Goal: Answer question/provide support

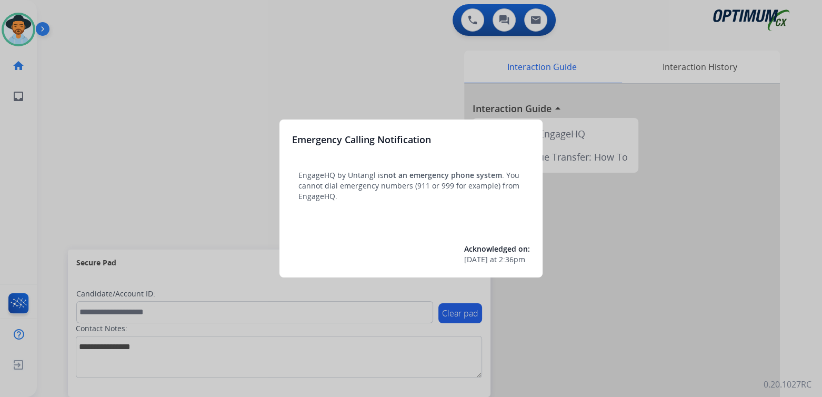
click at [265, 58] on div at bounding box center [411, 198] width 822 height 397
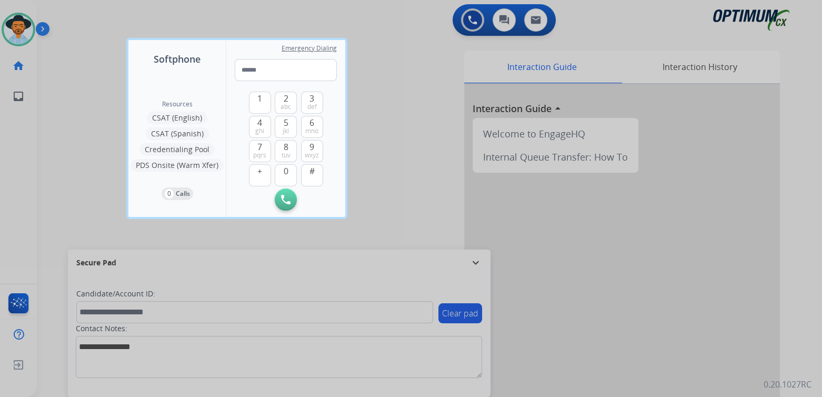
click at [395, 115] on div at bounding box center [411, 198] width 822 height 397
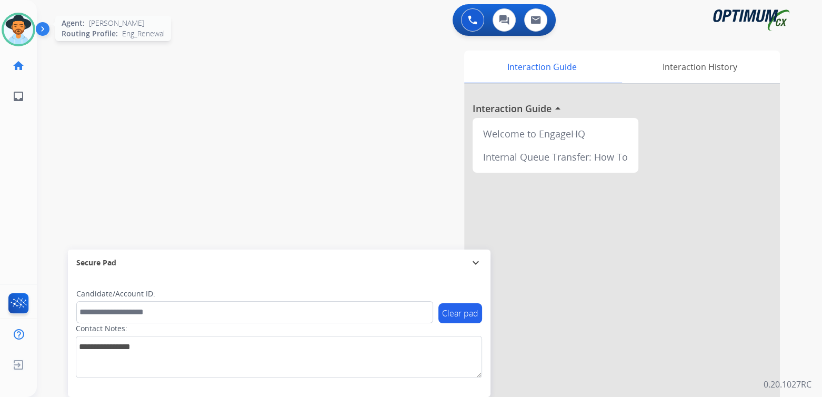
click at [16, 27] on img at bounding box center [18, 29] width 29 height 29
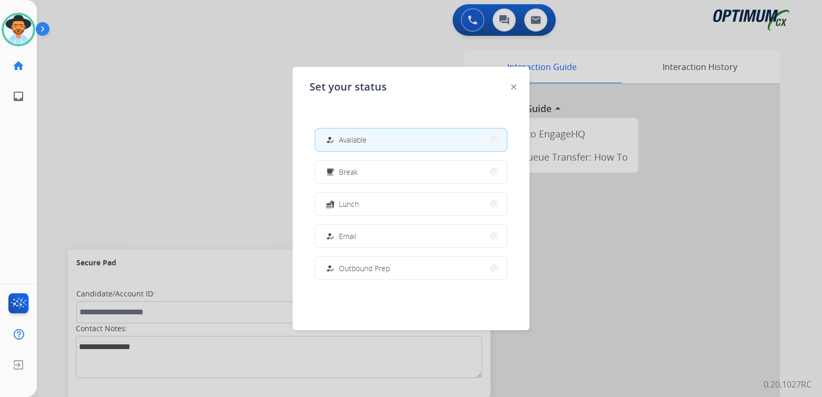
drag, startPoint x: 137, startPoint y: 163, endPoint x: 308, endPoint y: 155, distance: 171.2
click at [137, 162] on div at bounding box center [411, 198] width 822 height 397
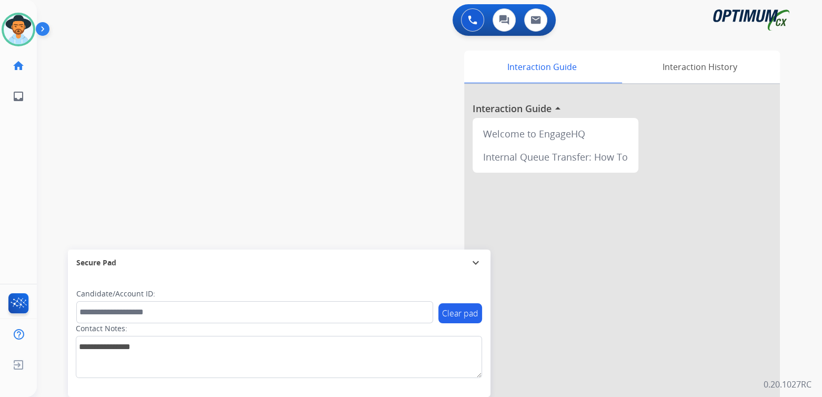
click at [476, 258] on mat-icon "expand_more" at bounding box center [475, 262] width 13 height 13
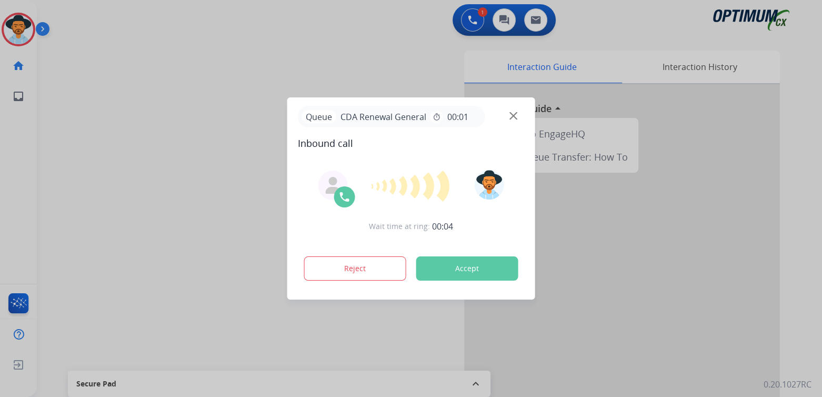
click at [430, 361] on div at bounding box center [411, 198] width 822 height 397
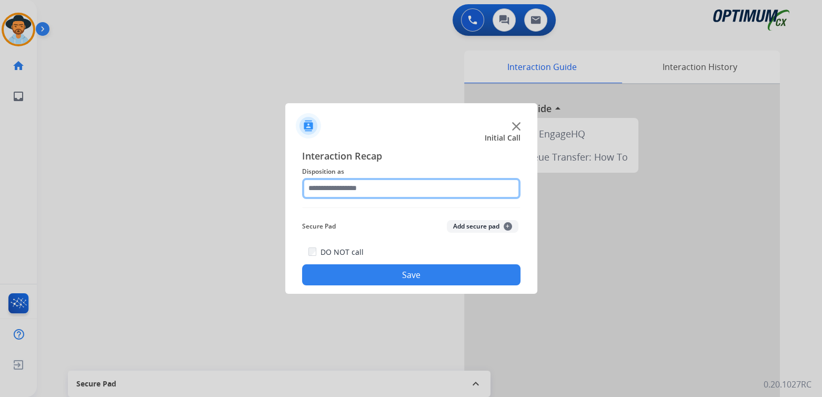
click at [343, 191] on input "text" at bounding box center [411, 188] width 218 height 21
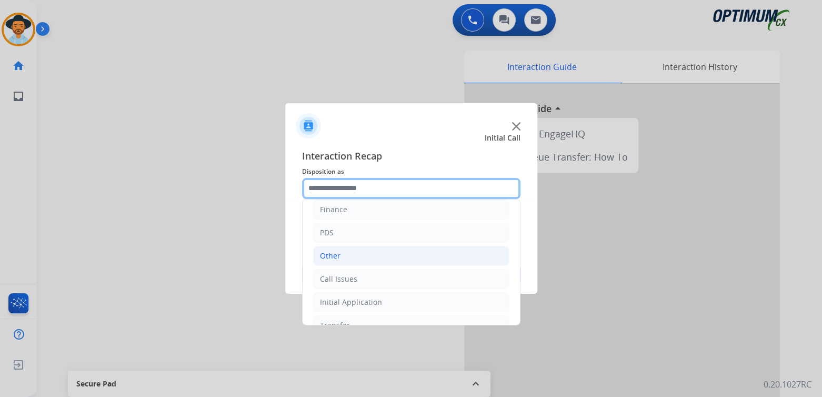
scroll to position [69, 0]
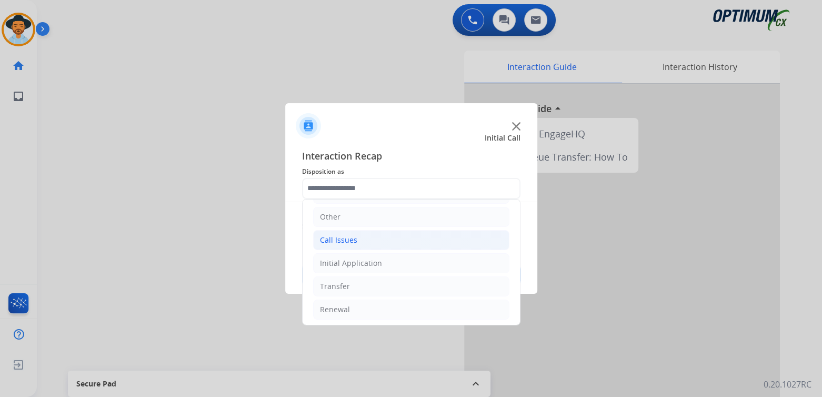
click at [364, 239] on li "Call Issues" at bounding box center [411, 240] width 196 height 20
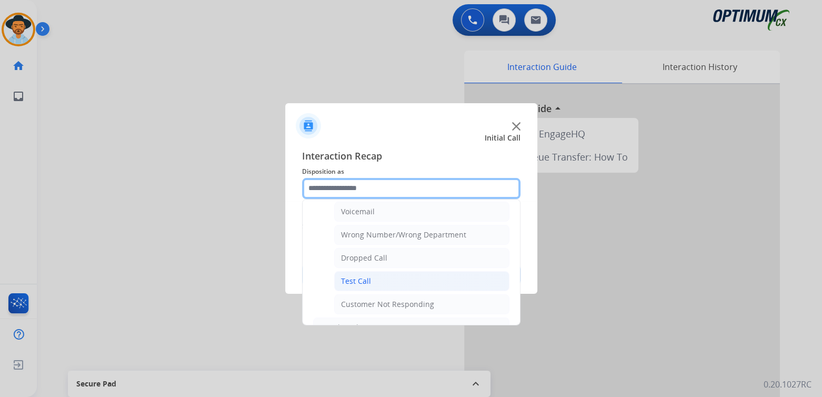
scroll to position [122, 0]
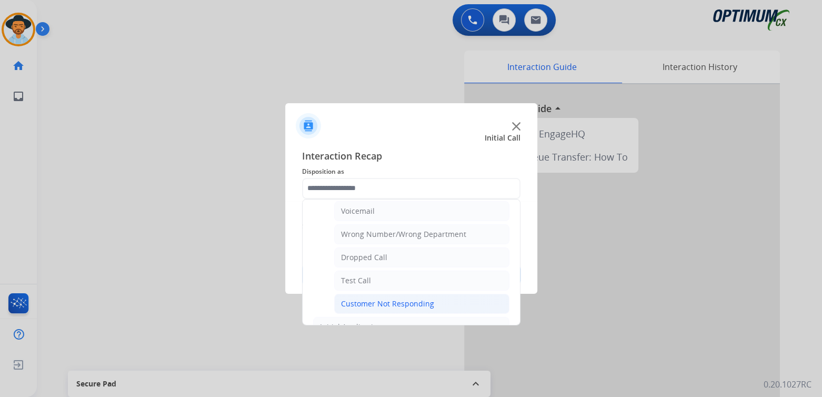
click at [418, 306] on div "Customer Not Responding" at bounding box center [387, 303] width 93 height 11
type input "**********"
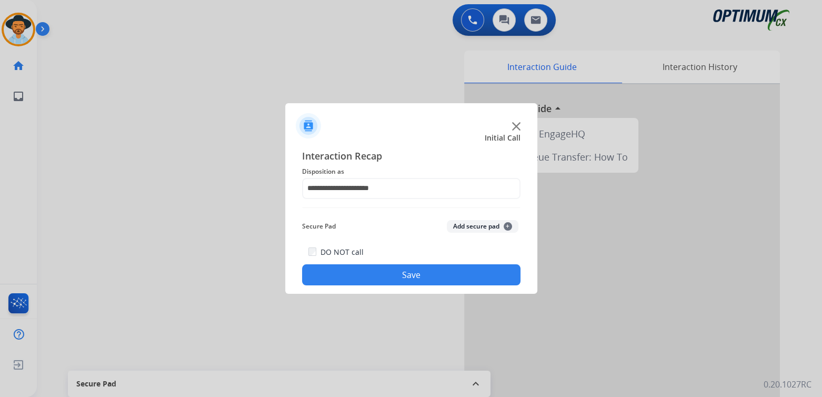
drag, startPoint x: 449, startPoint y: 275, endPoint x: 536, endPoint y: 270, distance: 86.4
click at [451, 275] on button "Save" at bounding box center [411, 274] width 218 height 21
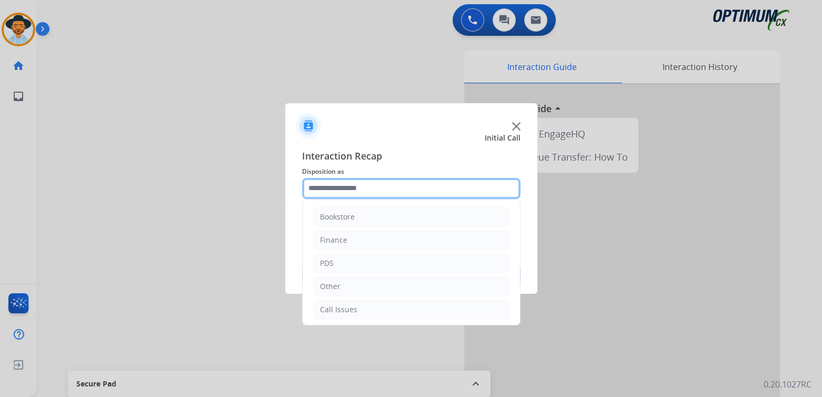
click at [386, 194] on input "text" at bounding box center [411, 188] width 218 height 21
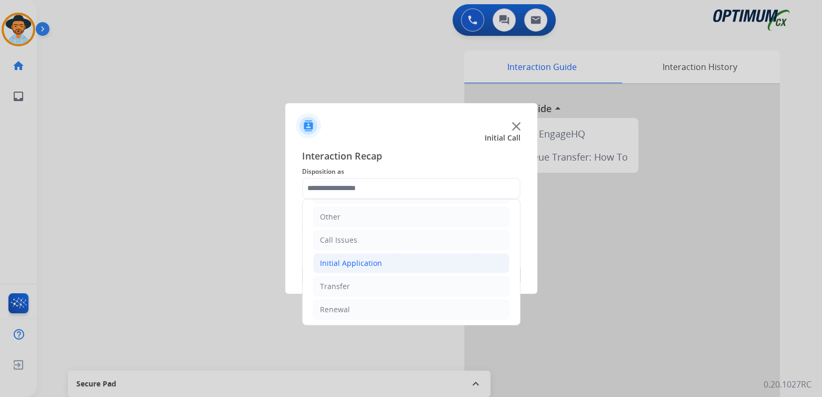
click at [389, 262] on li "Initial Application" at bounding box center [411, 263] width 196 height 20
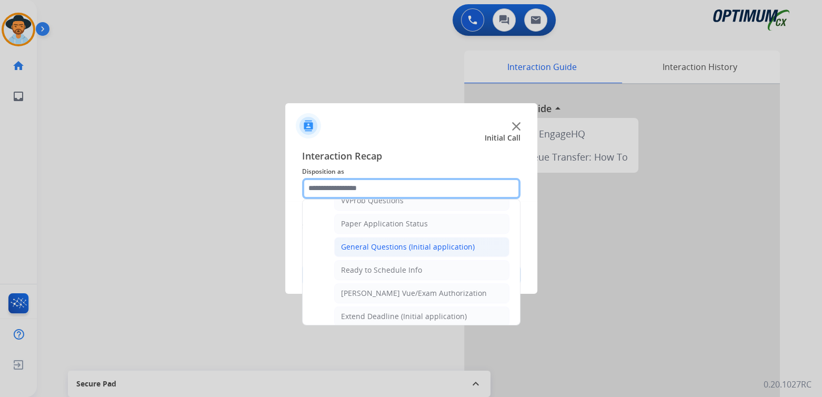
scroll to position [583, 0]
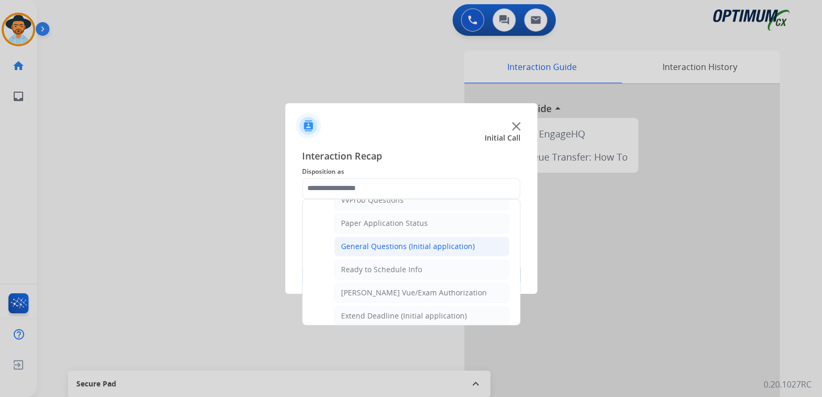
click at [407, 243] on div "General Questions (Initial application)" at bounding box center [408, 246] width 134 height 11
type input "**********"
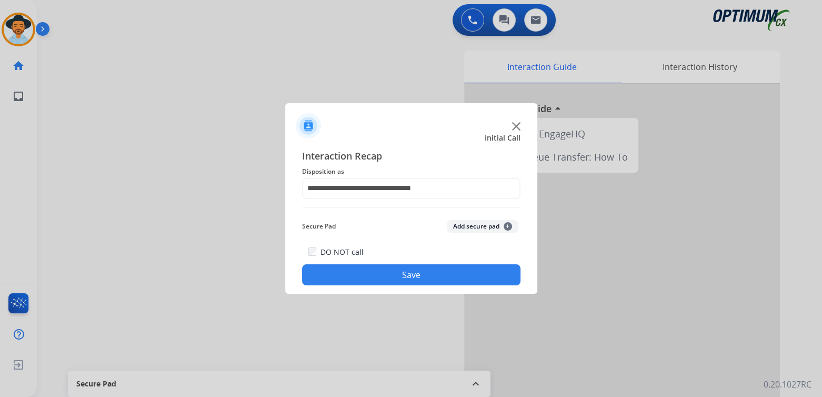
click at [434, 277] on button "Save" at bounding box center [411, 274] width 218 height 21
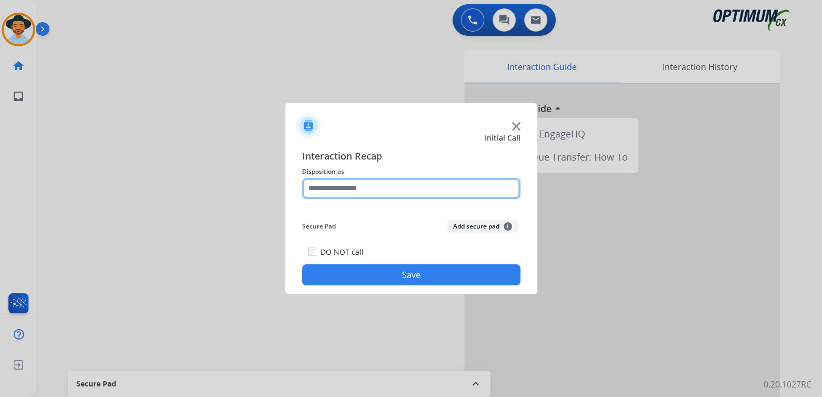
click at [389, 195] on input "text" at bounding box center [411, 188] width 218 height 21
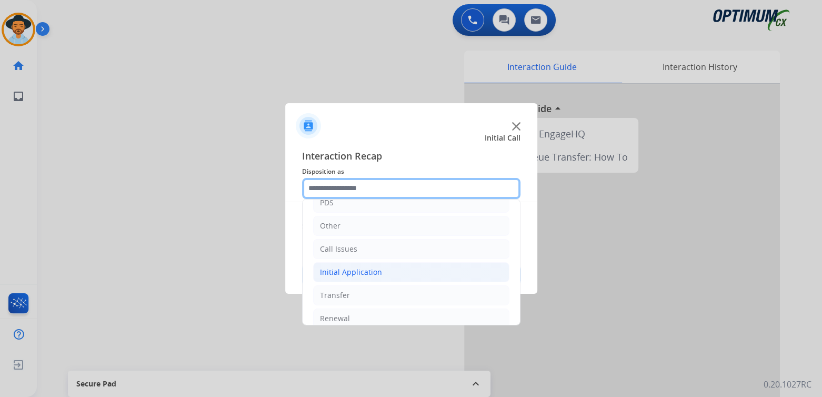
scroll to position [69, 0]
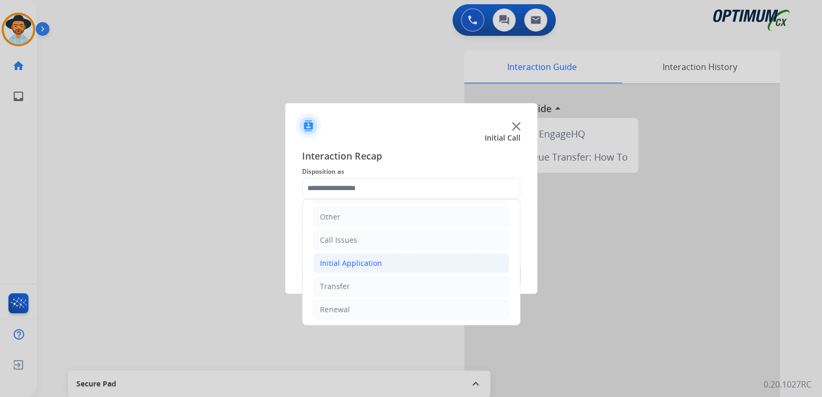
click at [394, 263] on li "Initial Application" at bounding box center [411, 263] width 196 height 20
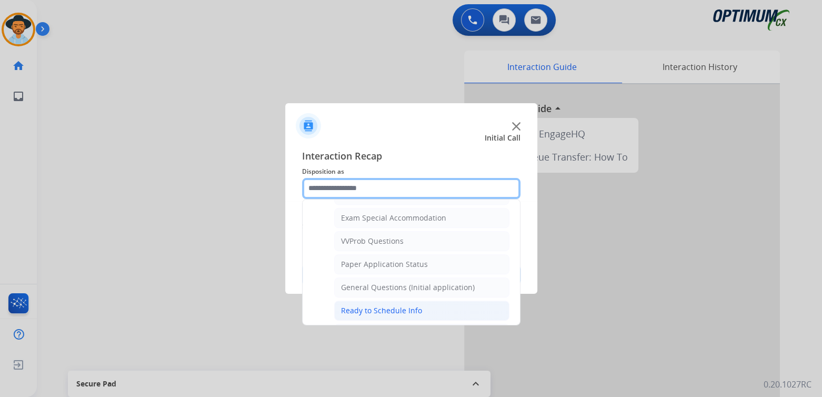
scroll to position [542, 0]
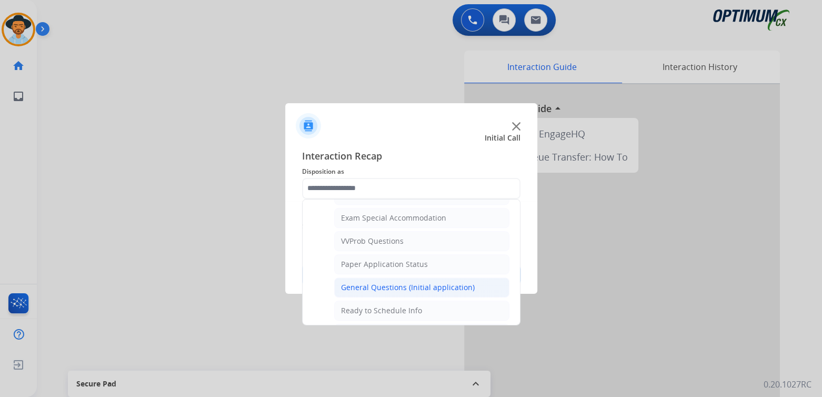
click at [393, 282] on div "General Questions (Initial application)" at bounding box center [408, 287] width 134 height 11
type input "**********"
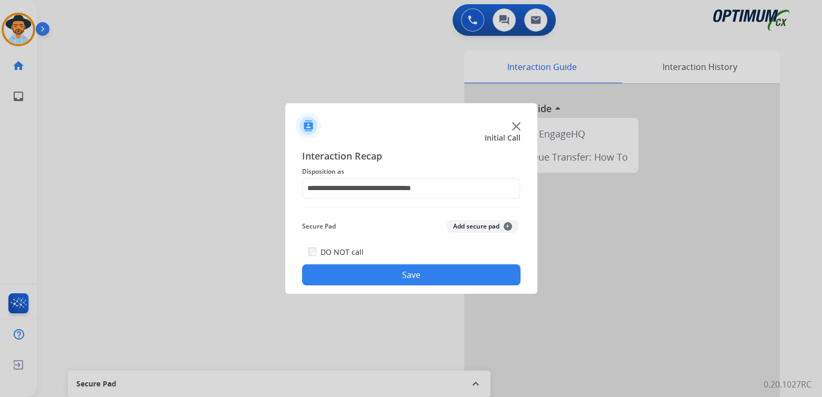
click at [455, 273] on button "Save" at bounding box center [411, 274] width 218 height 21
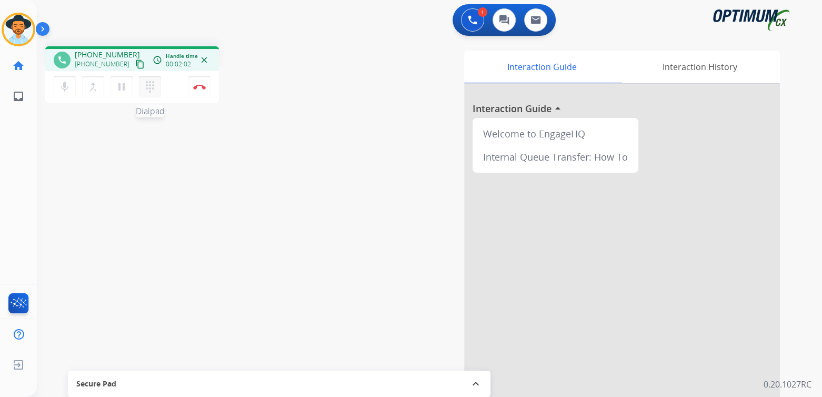
click at [146, 87] on mat-icon "dialpad" at bounding box center [150, 87] width 13 height 13
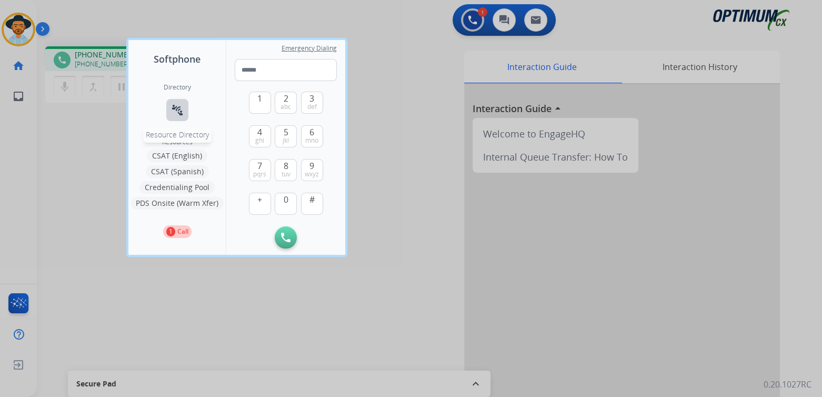
click at [180, 108] on mat-icon "connect_without_contact" at bounding box center [177, 110] width 13 height 13
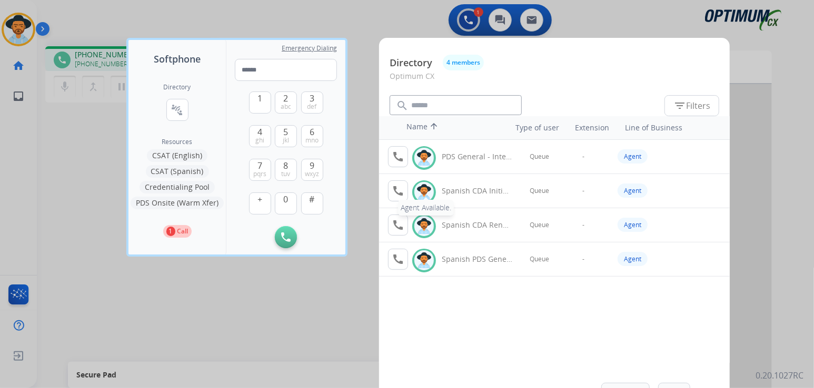
drag, startPoint x: 396, startPoint y: 191, endPoint x: 403, endPoint y: 187, distance: 7.3
click at [397, 191] on mat-icon "call" at bounding box center [398, 191] width 13 height 13
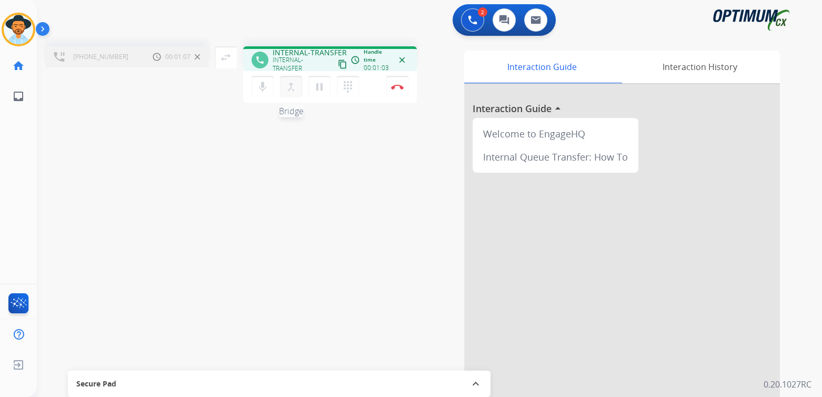
click at [291, 86] on mat-icon "merge_type" at bounding box center [291, 87] width 13 height 13
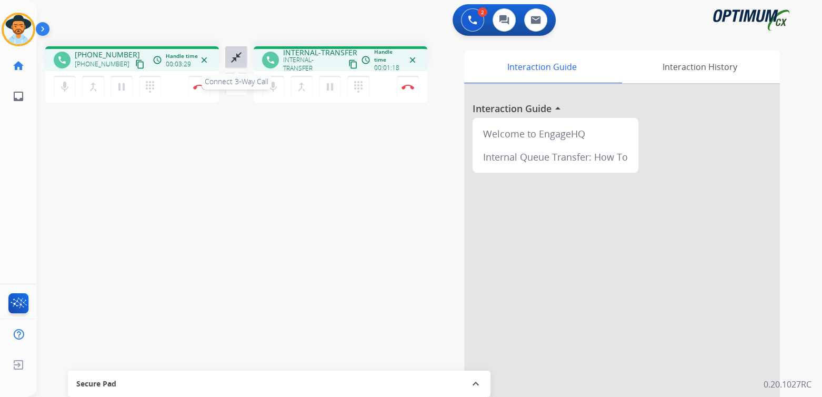
click at [235, 57] on mat-icon "close_fullscreen" at bounding box center [236, 57] width 13 height 13
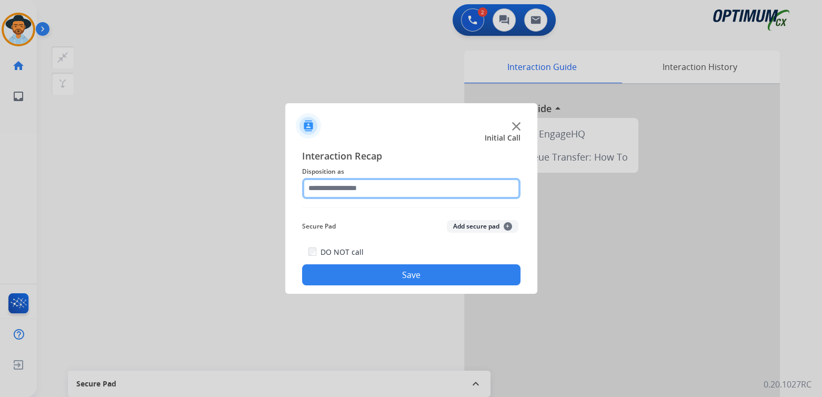
drag, startPoint x: 354, startPoint y: 189, endPoint x: 398, endPoint y: 179, distance: 44.8
click at [354, 188] on input "text" at bounding box center [411, 188] width 218 height 21
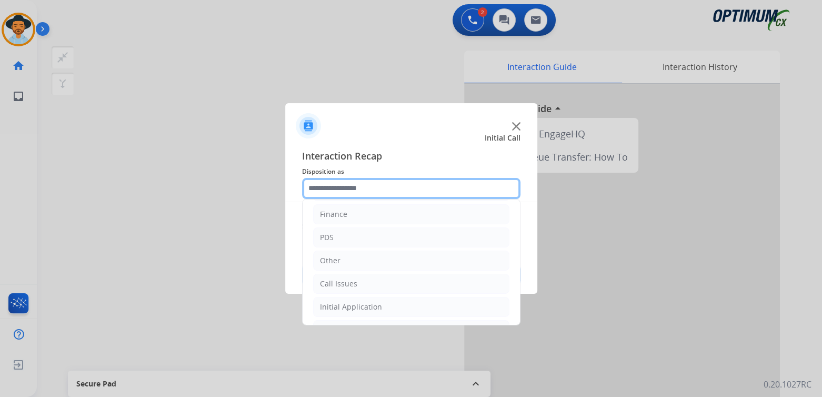
scroll to position [69, 0]
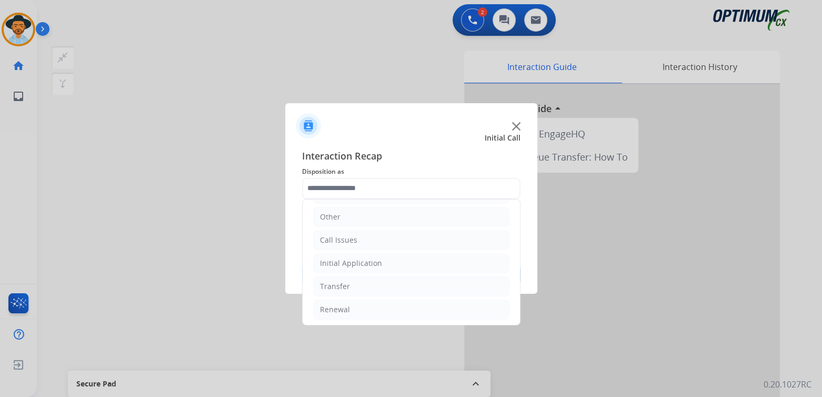
click at [211, 296] on div at bounding box center [411, 198] width 822 height 397
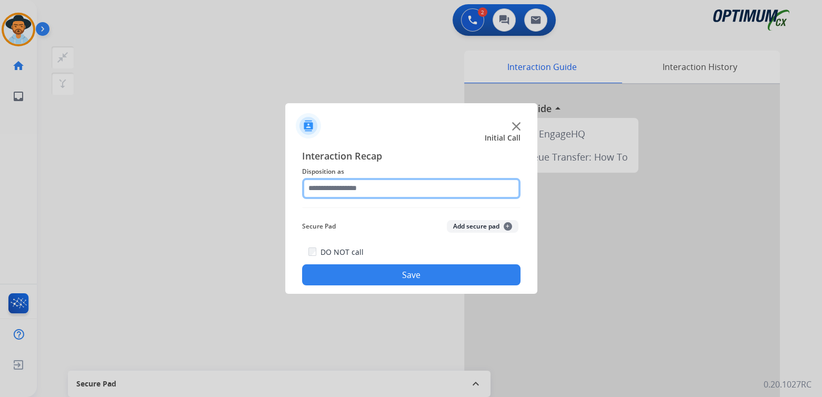
click at [362, 189] on input "text" at bounding box center [411, 188] width 218 height 21
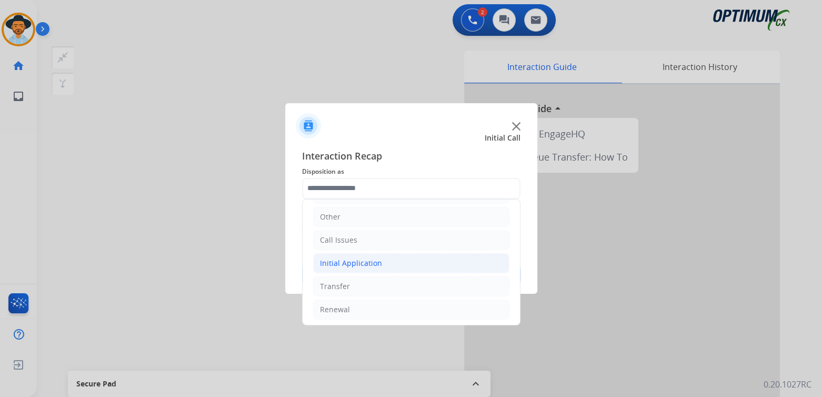
click at [373, 264] on div "Initial Application" at bounding box center [351, 263] width 62 height 11
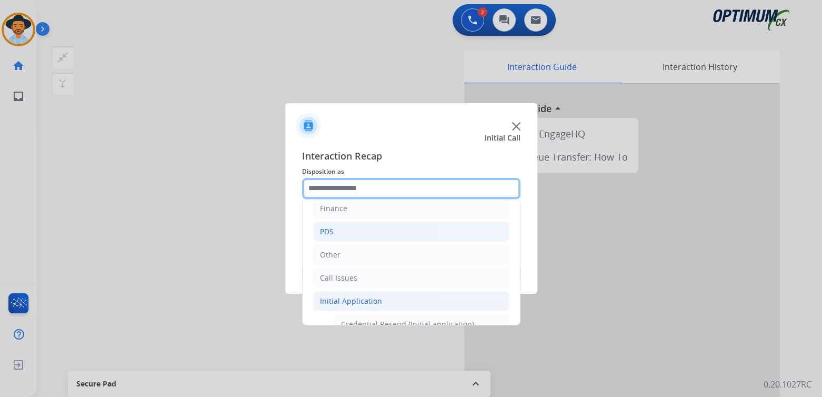
scroll to position [0, 0]
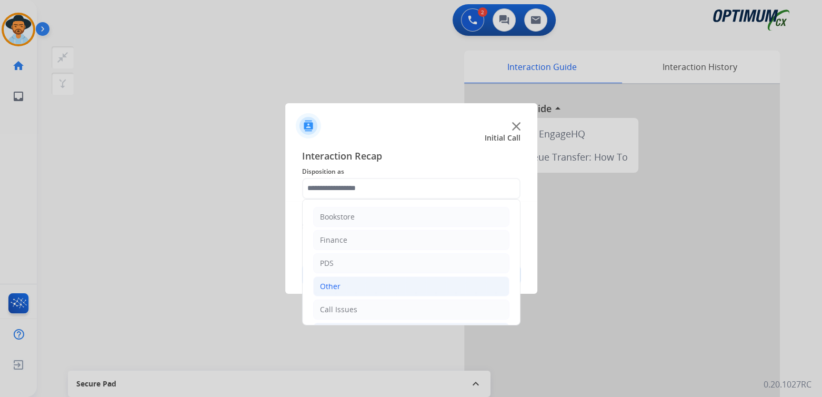
click at [352, 282] on li "Other" at bounding box center [411, 286] width 196 height 20
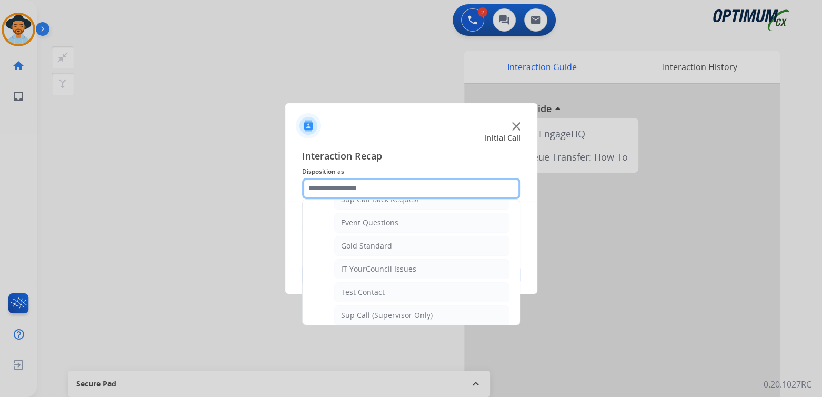
scroll to position [157, 0]
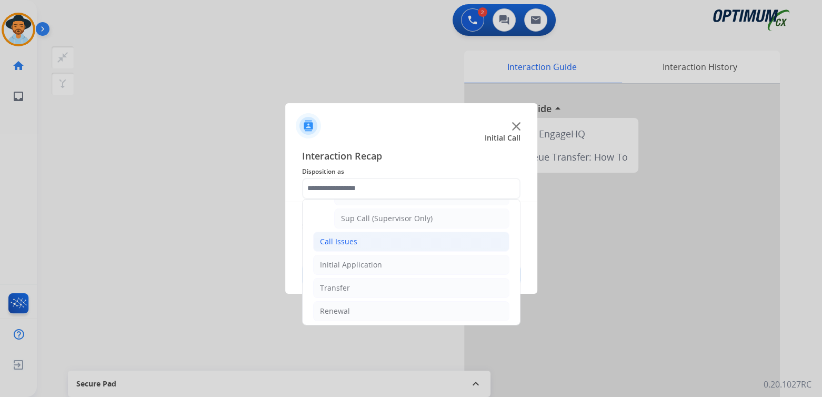
click at [346, 240] on div "Call Issues" at bounding box center [338, 241] width 37 height 11
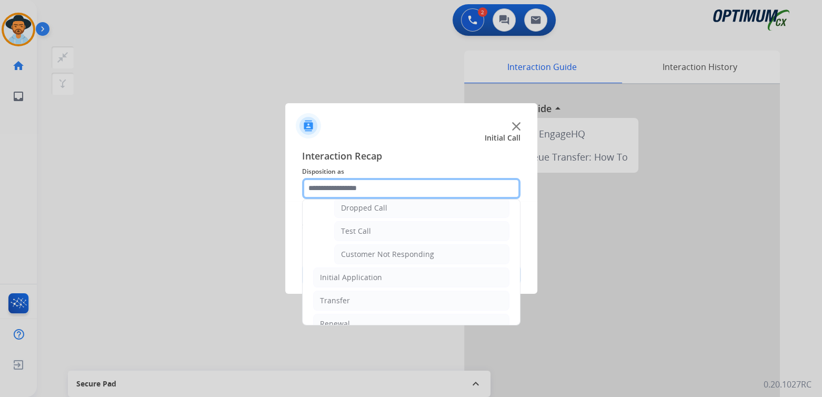
scroll to position [184, 0]
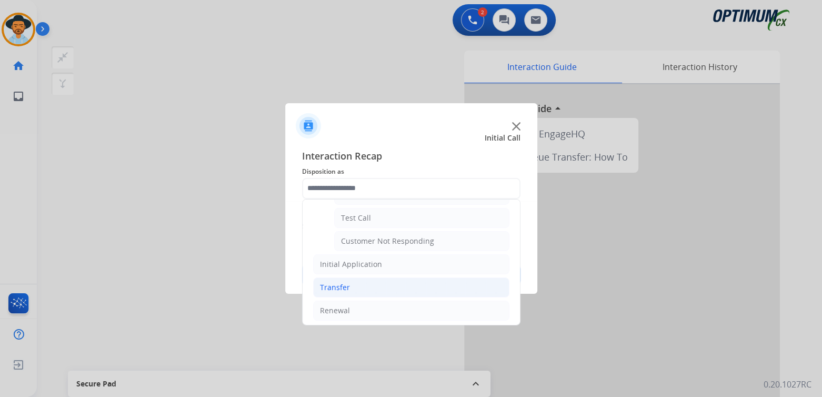
click at [348, 286] on div "Transfer" at bounding box center [335, 287] width 30 height 11
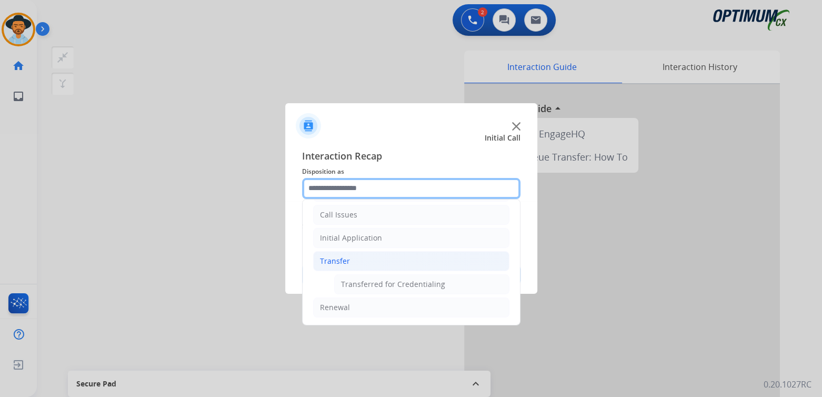
scroll to position [93, 0]
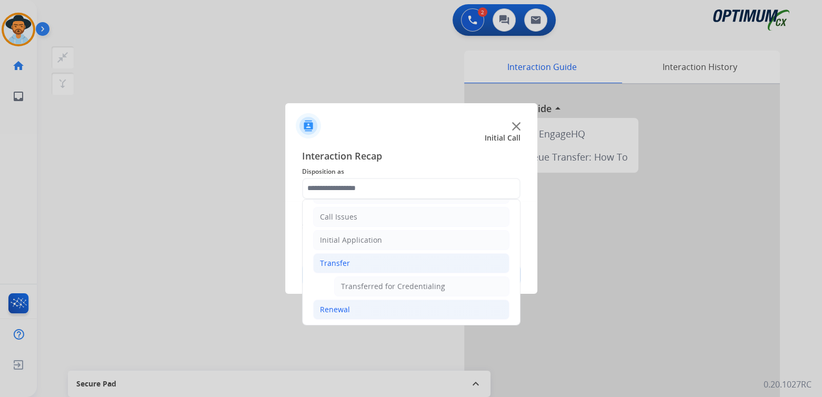
click at [336, 304] on div "Renewal" at bounding box center [335, 309] width 30 height 11
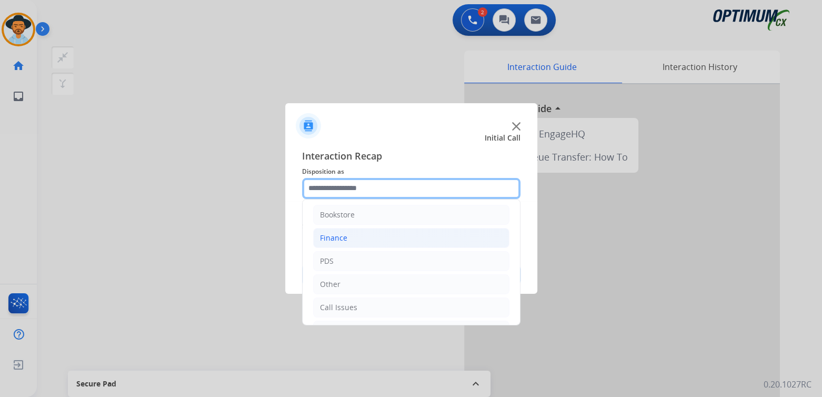
scroll to position [0, 0]
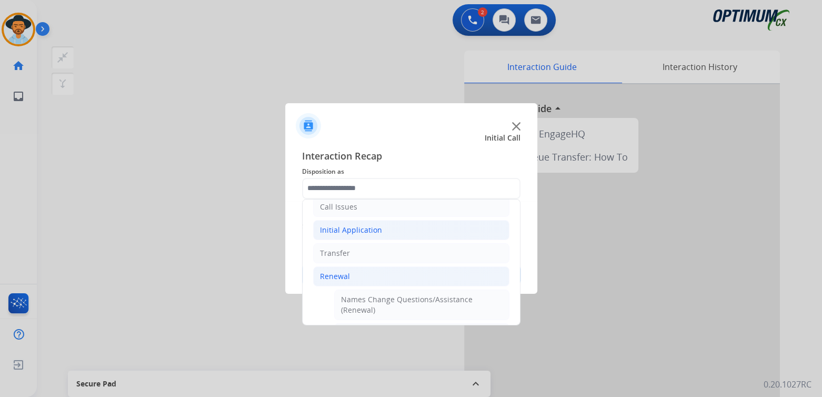
click at [375, 229] on div "Initial Application" at bounding box center [351, 230] width 62 height 11
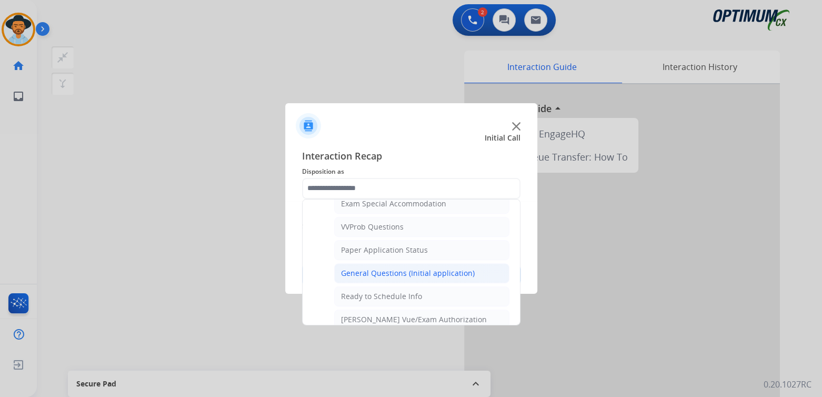
scroll to position [558, 0]
click at [373, 268] on div "General Questions (Initial application)" at bounding box center [408, 271] width 134 height 11
type input "**********"
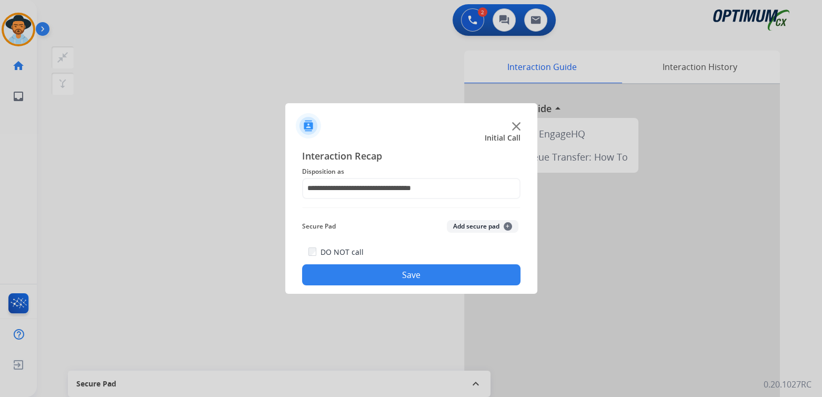
click at [403, 275] on button "Save" at bounding box center [411, 274] width 218 height 21
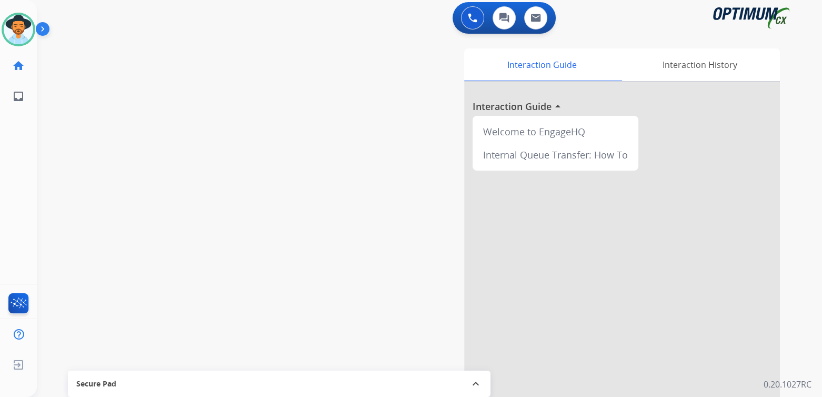
scroll to position [2, 0]
click at [559, 86] on div "Interaction Guide Interaction History Interaction Guide arrow_drop_up Welcome t…" at bounding box center [622, 261] width 316 height 426
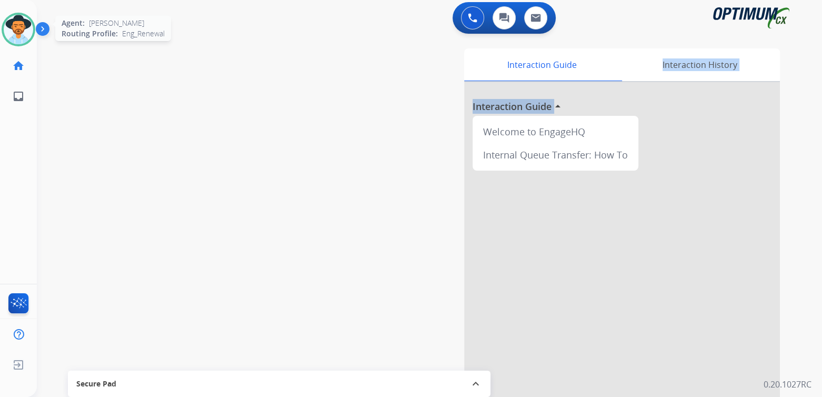
click at [27, 28] on img at bounding box center [18, 29] width 29 height 29
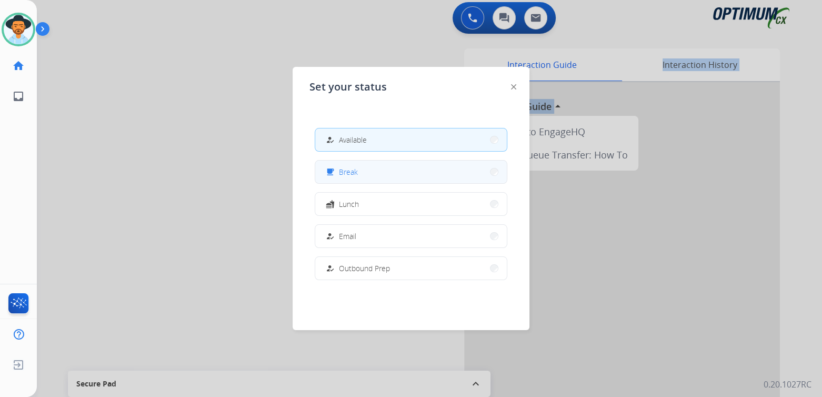
click at [377, 170] on button "free_breakfast Break" at bounding box center [411, 172] width 192 height 23
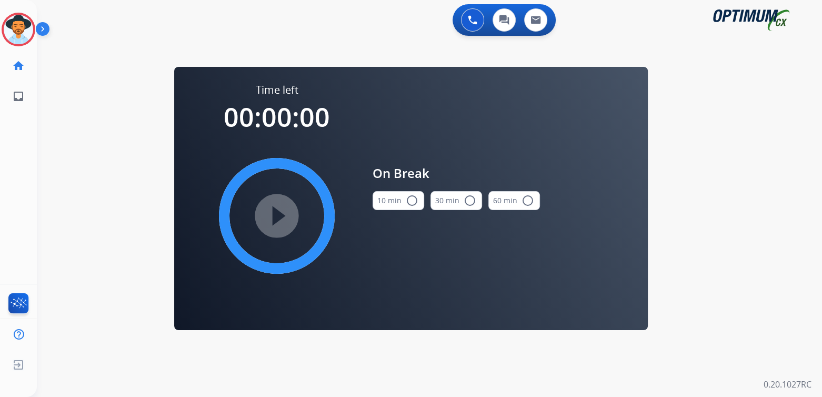
scroll to position [0, 0]
click at [412, 196] on mat-icon "radio_button_unchecked" at bounding box center [412, 200] width 13 height 13
click at [276, 213] on mat-icon "play_circle_filled" at bounding box center [277, 215] width 13 height 13
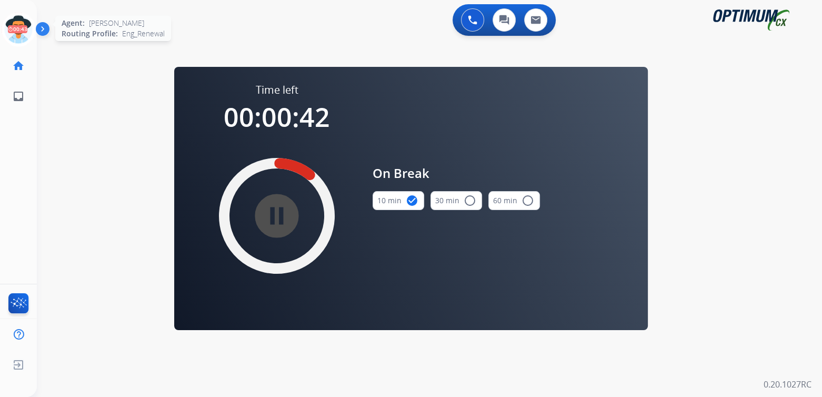
click at [22, 25] on icon at bounding box center [19, 30] width 34 height 34
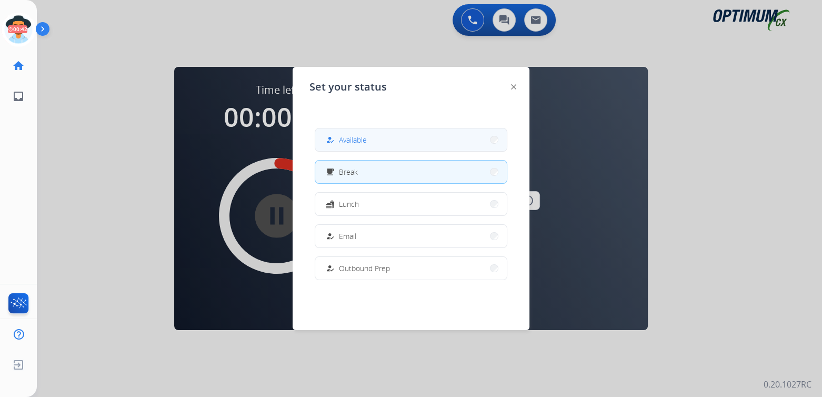
click at [345, 142] on span "Available" at bounding box center [353, 139] width 28 height 11
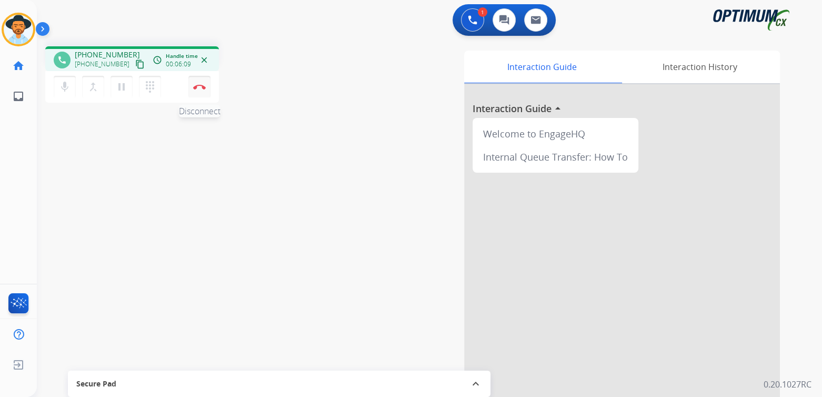
click at [197, 89] on button "Disconnect" at bounding box center [199, 87] width 22 height 22
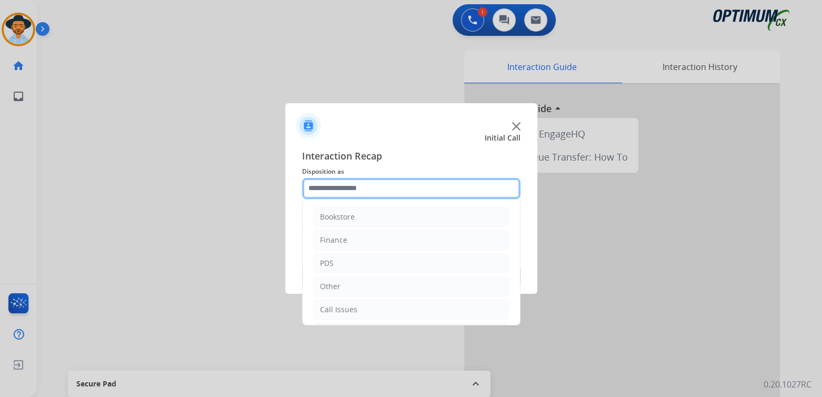
click at [367, 194] on input "text" at bounding box center [411, 188] width 218 height 21
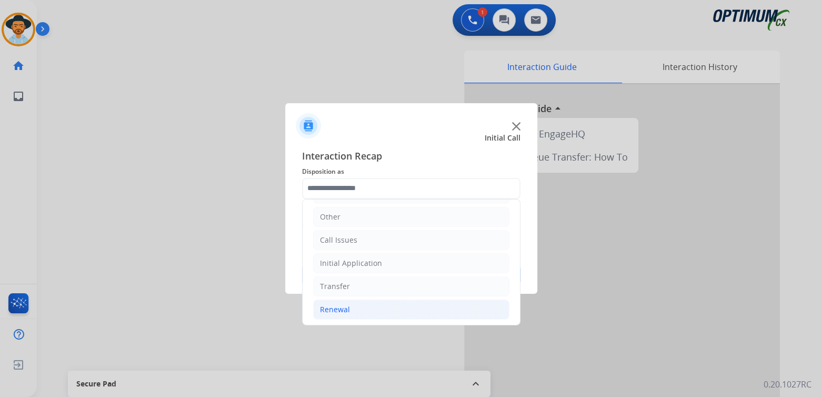
click at [342, 309] on div "Renewal" at bounding box center [335, 309] width 30 height 11
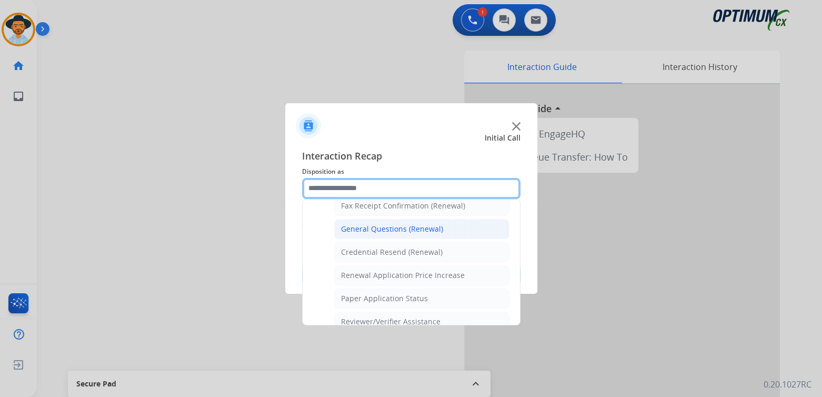
scroll to position [298, 0]
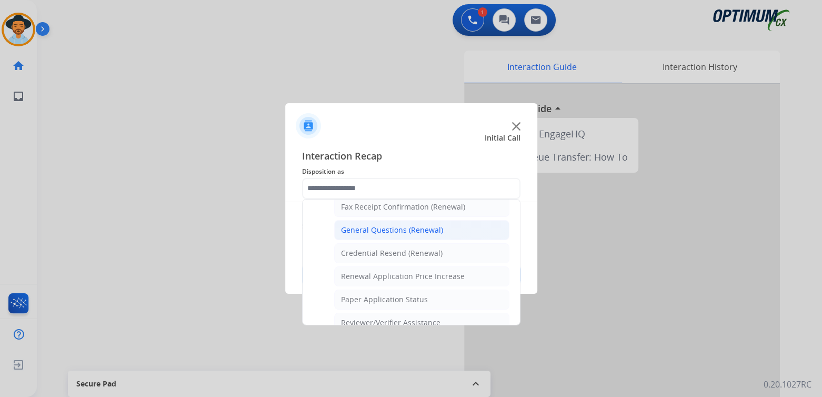
click at [379, 227] on div "General Questions (Renewal)" at bounding box center [392, 230] width 102 height 11
type input "**********"
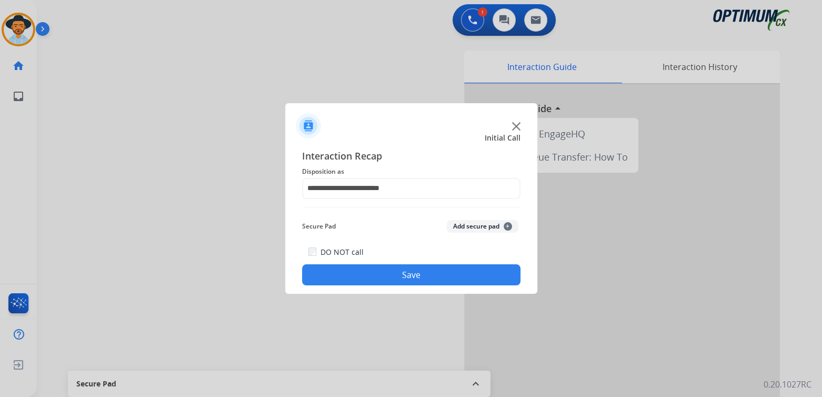
click at [396, 271] on button "Save" at bounding box center [411, 274] width 218 height 21
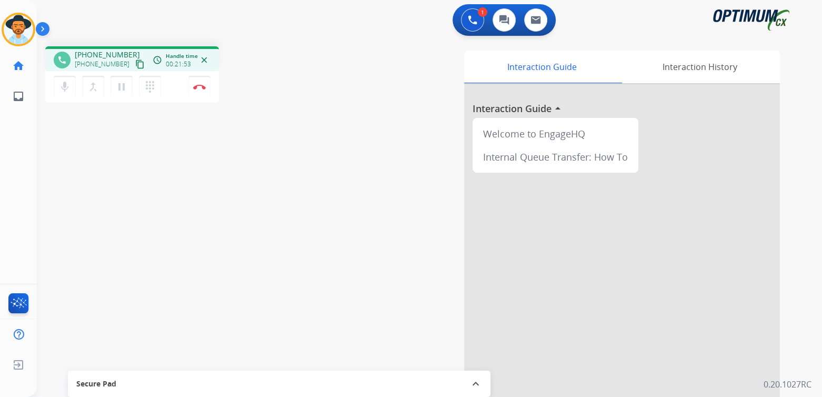
drag, startPoint x: 199, startPoint y: 89, endPoint x: 255, endPoint y: 74, distance: 57.7
click at [199, 89] on button "Disconnect" at bounding box center [199, 87] width 22 height 22
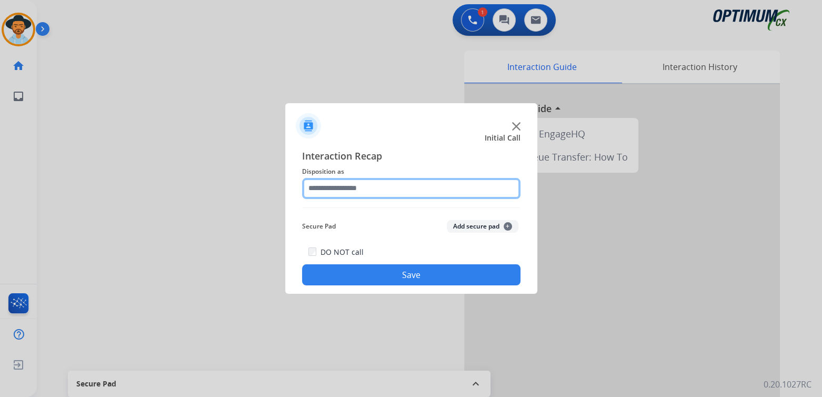
click at [364, 195] on input "text" at bounding box center [411, 188] width 218 height 21
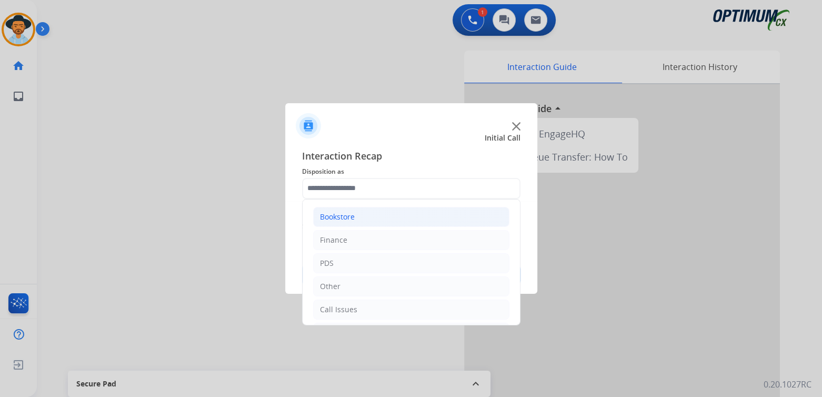
click at [381, 214] on li "Bookstore" at bounding box center [411, 217] width 196 height 20
click at [382, 260] on div "General Questions (Bookstore)" at bounding box center [394, 263] width 107 height 11
type input "**********"
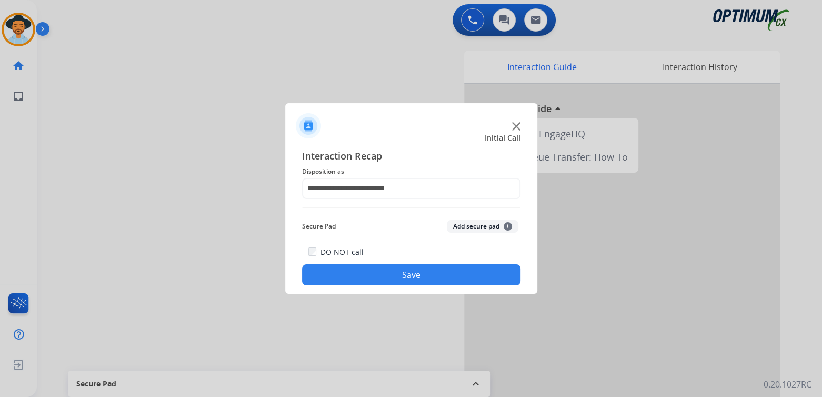
drag, startPoint x: 417, startPoint y: 279, endPoint x: 465, endPoint y: 283, distance: 47.5
click at [418, 279] on button "Save" at bounding box center [411, 274] width 218 height 21
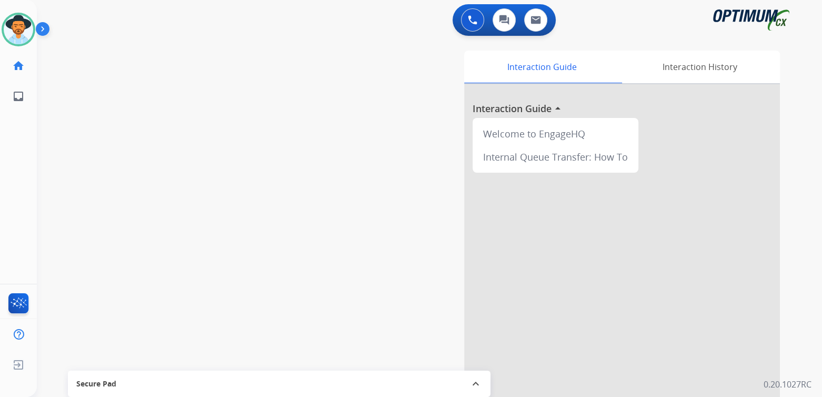
click at [633, 163] on div "Welcome to EngageHQ Internal Queue Transfer: How To" at bounding box center [622, 280] width 316 height 393
click at [528, 221] on div at bounding box center [622, 280] width 316 height 393
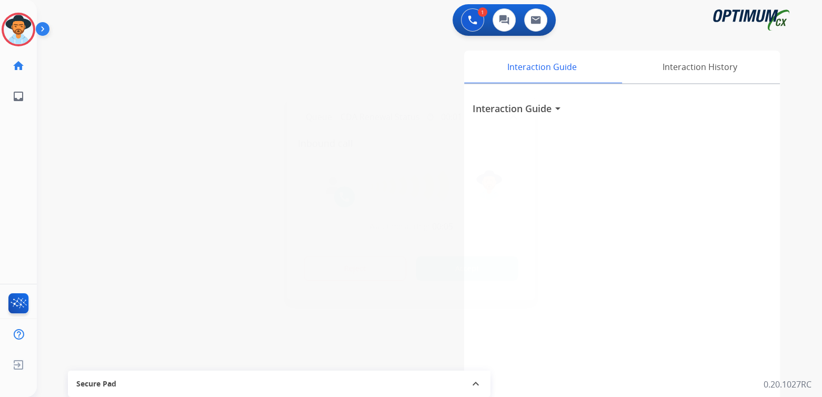
click at [651, 323] on div at bounding box center [411, 198] width 822 height 397
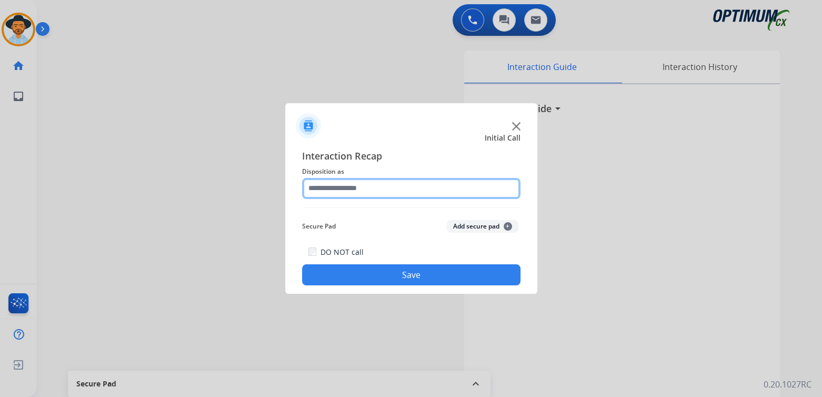
click at [387, 187] on input "text" at bounding box center [411, 188] width 218 height 21
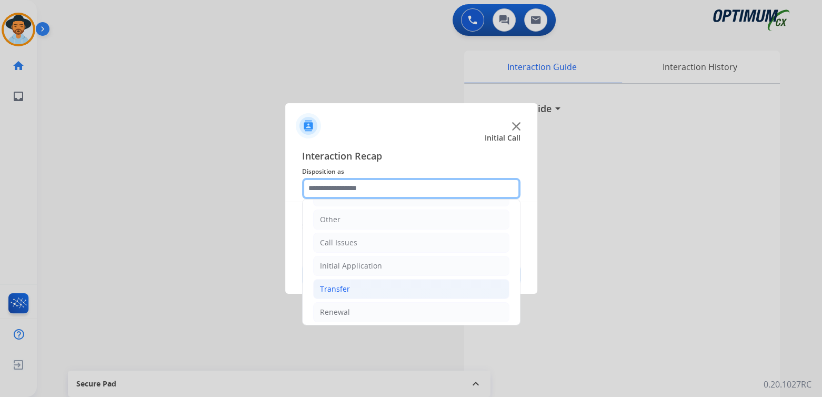
scroll to position [69, 0]
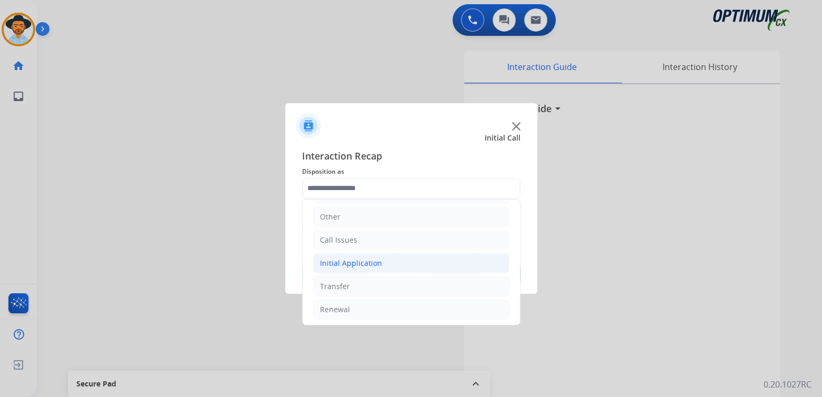
click at [354, 264] on div "Initial Application" at bounding box center [351, 263] width 62 height 11
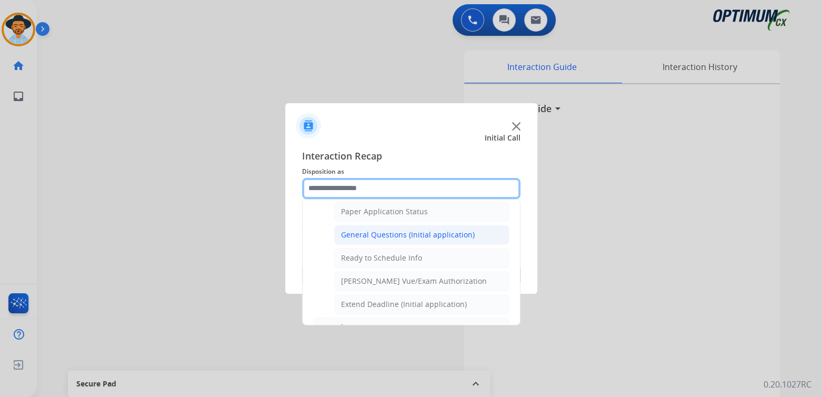
scroll to position [595, 0]
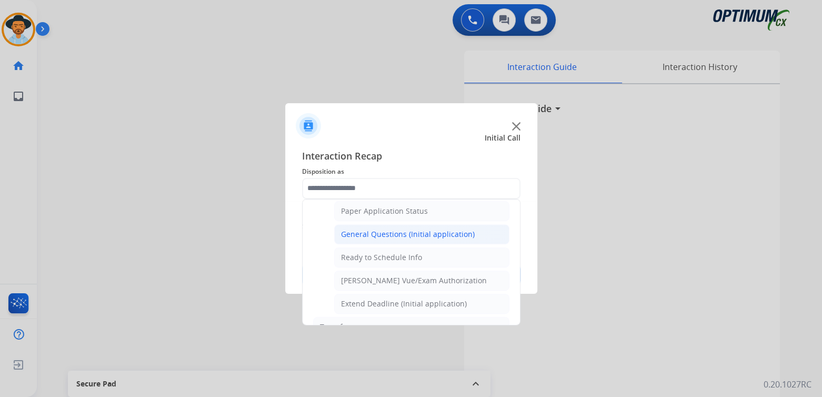
click at [378, 229] on div "General Questions (Initial application)" at bounding box center [408, 234] width 134 height 11
type input "**********"
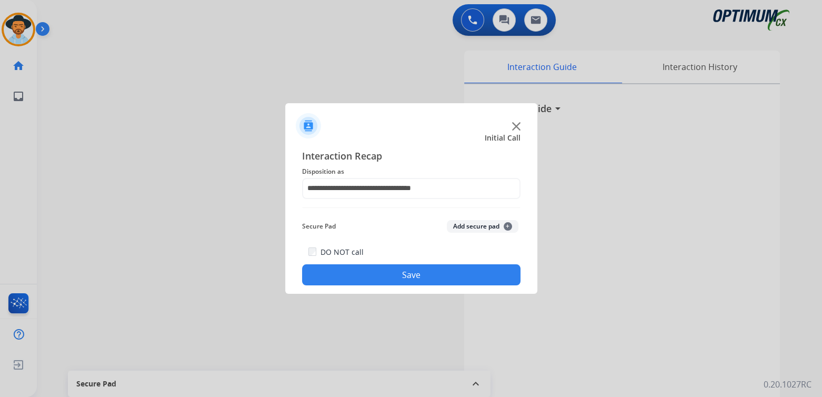
drag, startPoint x: 442, startPoint y: 272, endPoint x: 540, endPoint y: 323, distance: 110.9
click at [442, 272] on button "Save" at bounding box center [411, 274] width 218 height 21
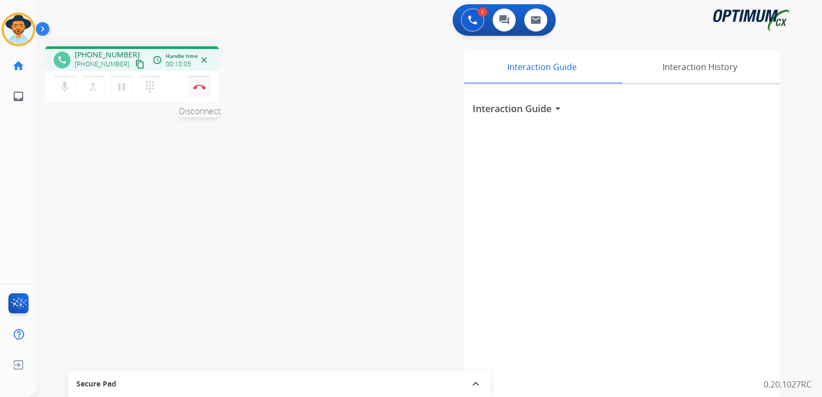
click at [198, 87] on img at bounding box center [199, 86] width 13 height 5
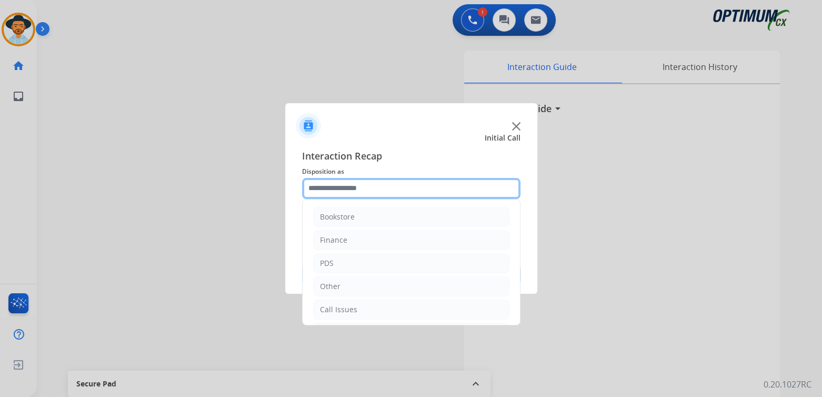
click at [373, 190] on input "text" at bounding box center [411, 188] width 218 height 21
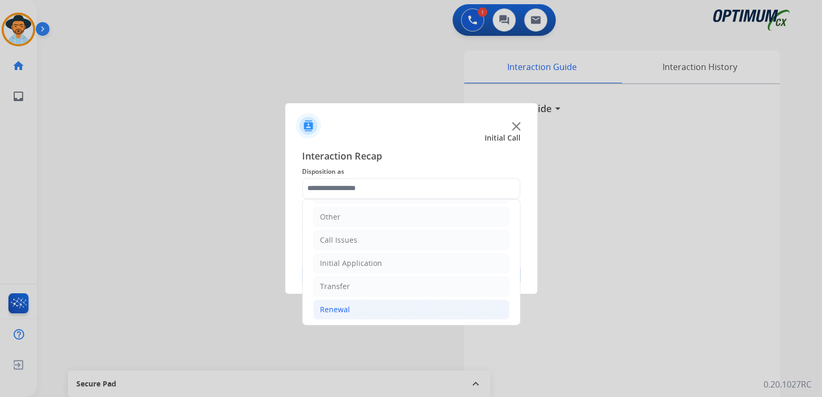
click at [350, 305] on li "Renewal" at bounding box center [411, 309] width 196 height 20
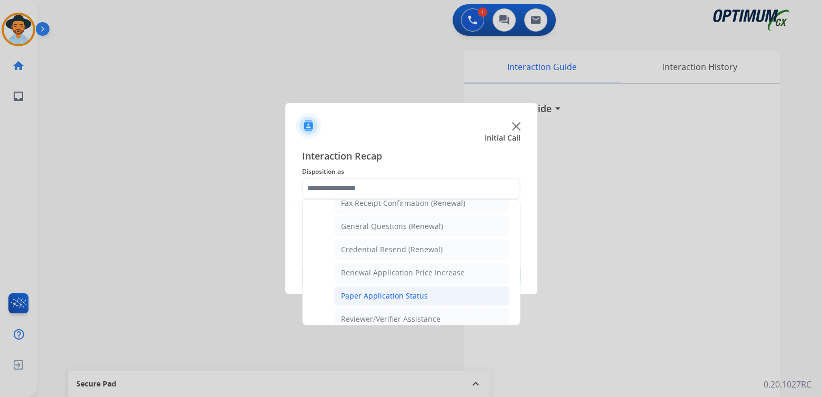
scroll to position [0, 0]
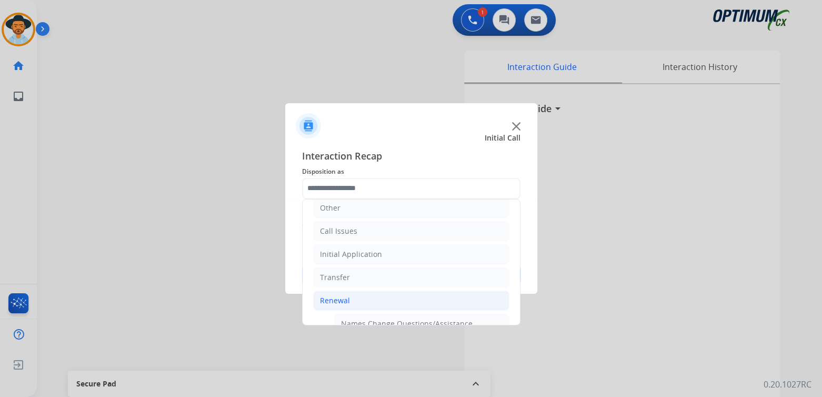
type input "**********"
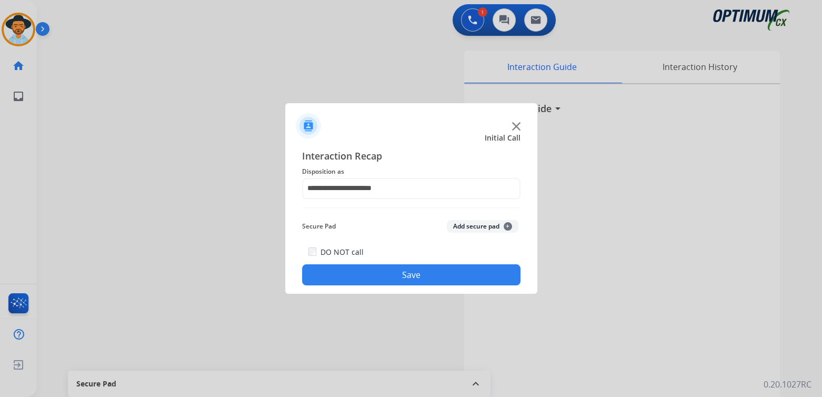
click at [429, 275] on button "Save" at bounding box center [411, 274] width 218 height 21
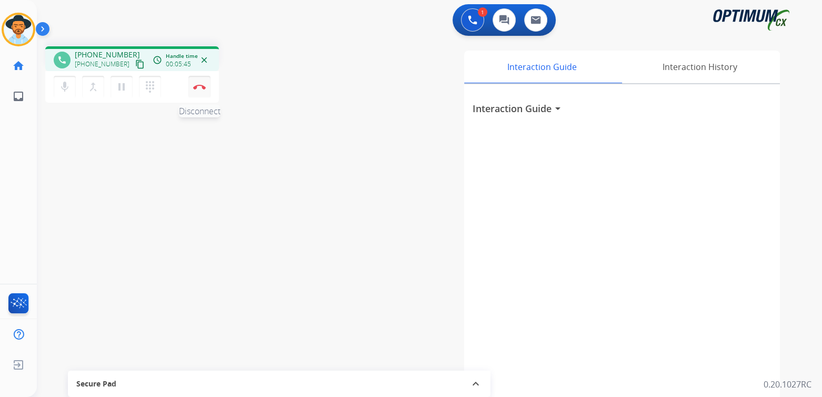
drag, startPoint x: 201, startPoint y: 87, endPoint x: 208, endPoint y: 87, distance: 7.9
click at [201, 87] on img at bounding box center [199, 86] width 13 height 5
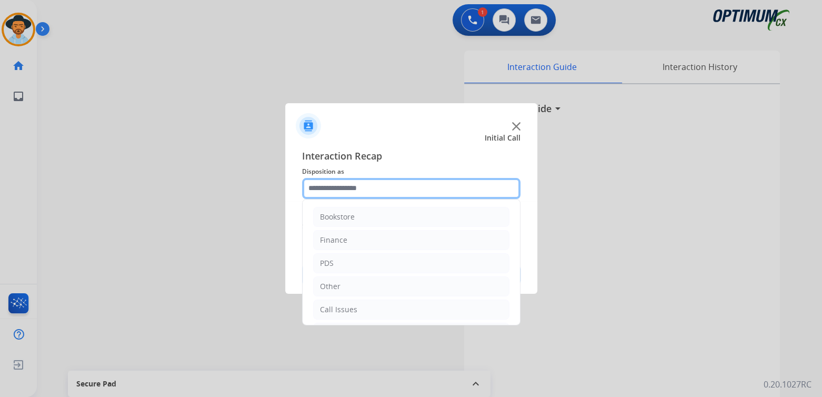
click at [372, 188] on input "text" at bounding box center [411, 188] width 218 height 21
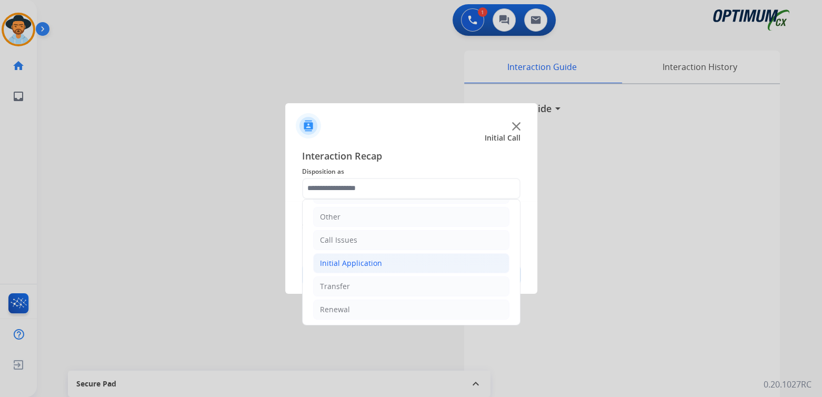
click at [379, 259] on li "Initial Application" at bounding box center [411, 263] width 196 height 20
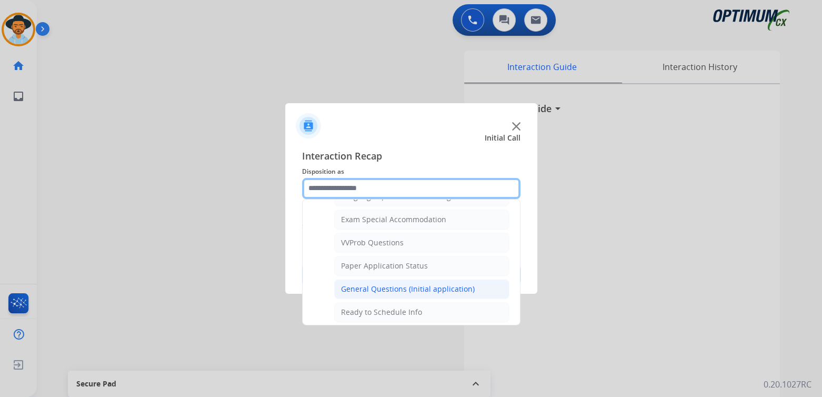
scroll to position [542, 0]
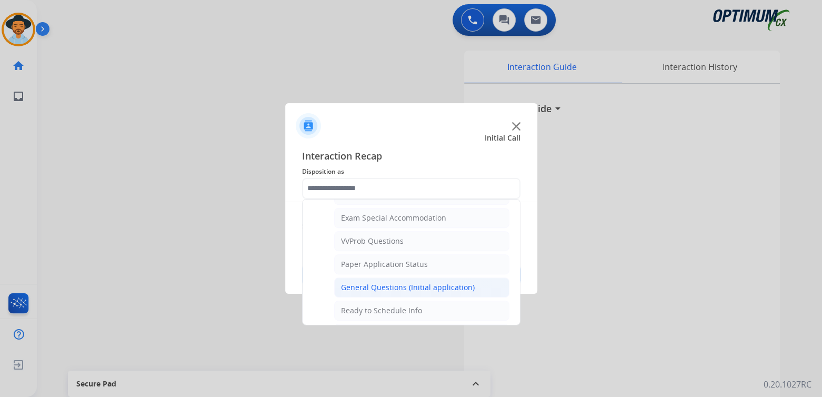
click at [377, 282] on div "General Questions (Initial application)" at bounding box center [408, 287] width 134 height 11
type input "**********"
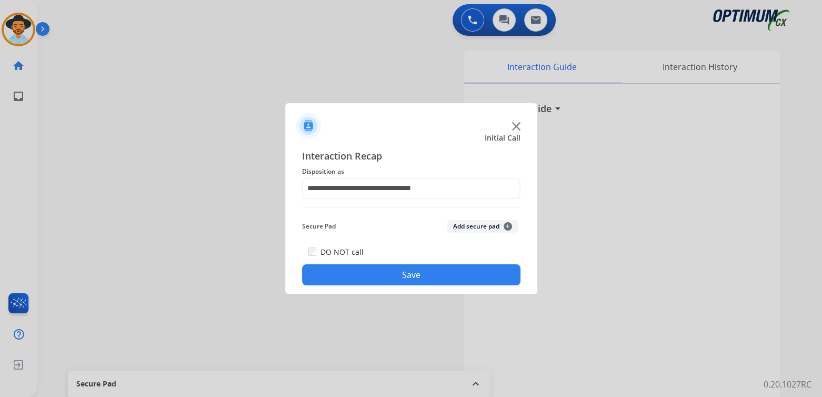
click at [466, 273] on button "Save" at bounding box center [411, 274] width 218 height 21
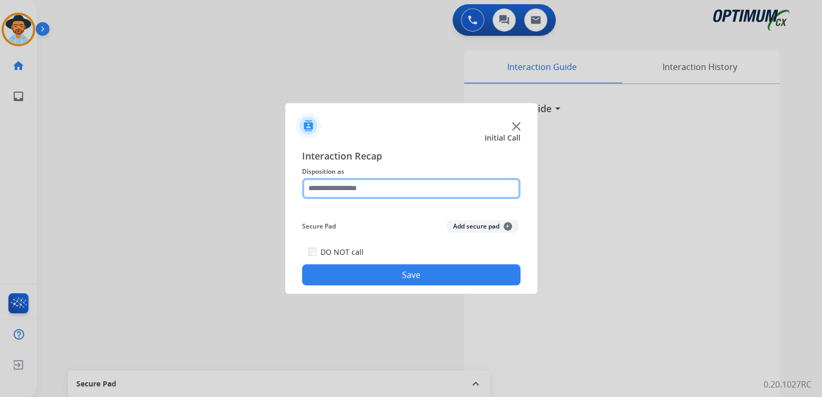
click at [354, 193] on input "text" at bounding box center [411, 188] width 218 height 21
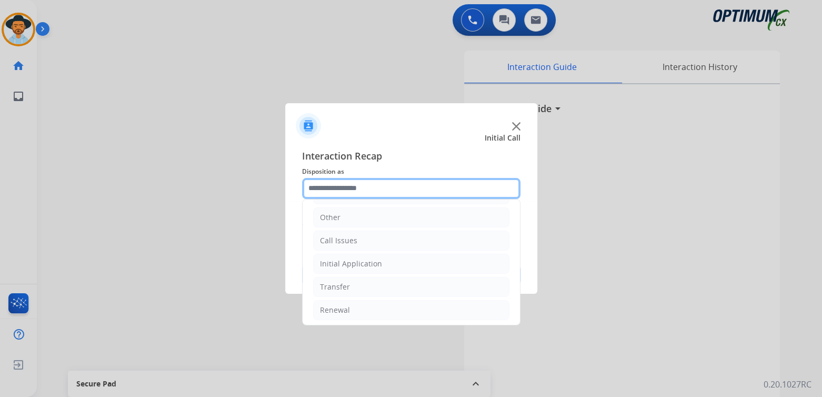
scroll to position [69, 0]
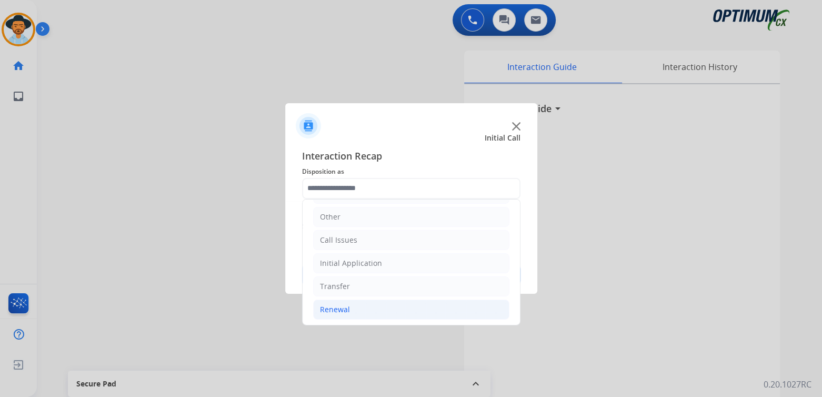
click at [342, 307] on div "Renewal" at bounding box center [335, 309] width 30 height 11
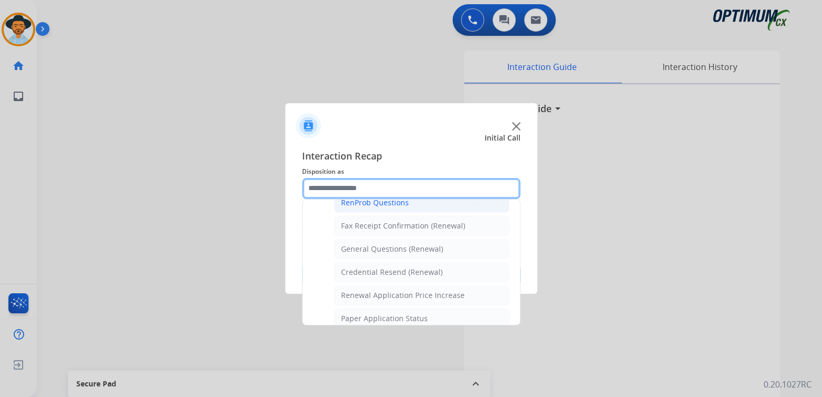
scroll to position [280, 0]
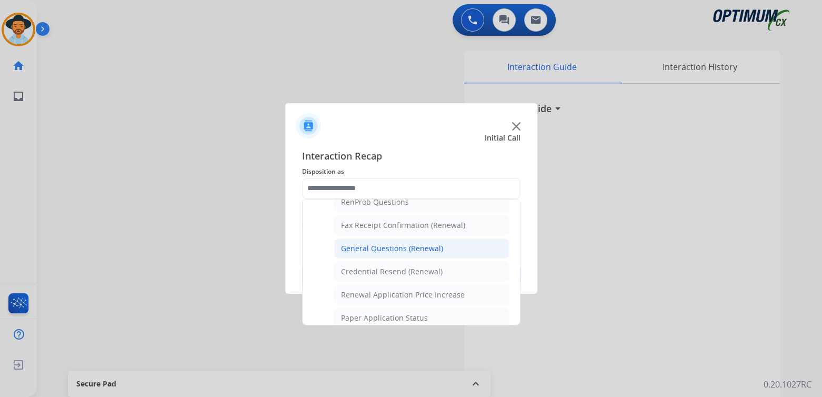
click at [377, 246] on div "General Questions (Renewal)" at bounding box center [392, 248] width 102 height 11
type input "**********"
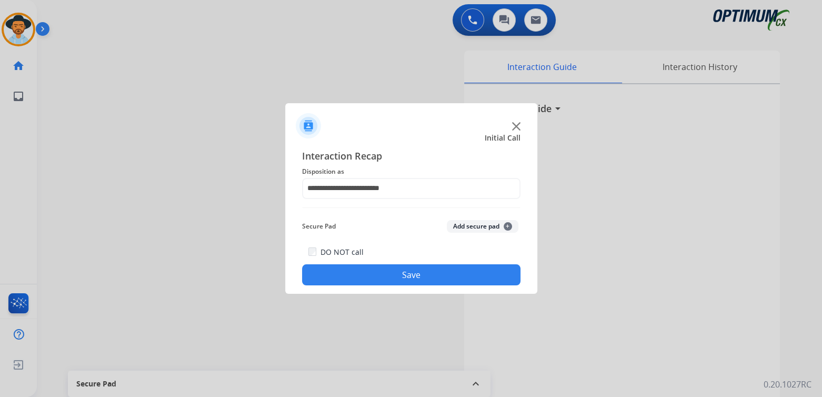
click at [438, 281] on button "Save" at bounding box center [411, 274] width 218 height 21
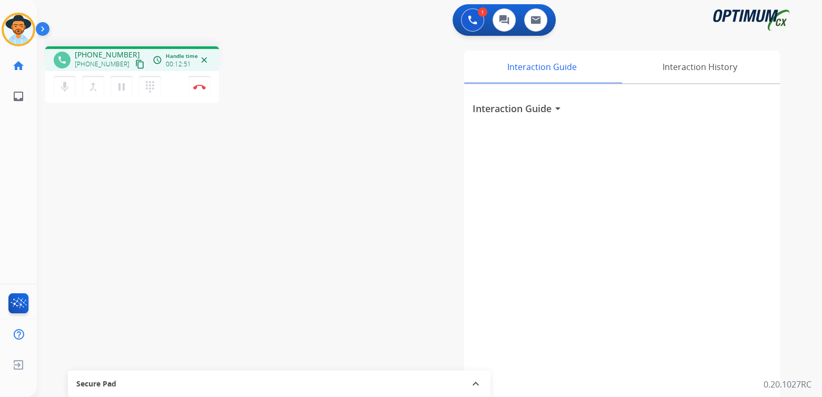
drag, startPoint x: 199, startPoint y: 87, endPoint x: 228, endPoint y: 88, distance: 28.4
click at [199, 87] on img at bounding box center [199, 86] width 13 height 5
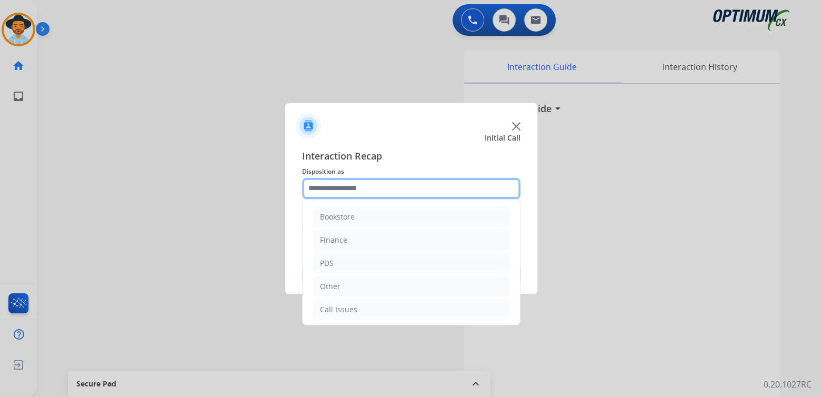
click at [369, 196] on input "text" at bounding box center [411, 188] width 218 height 21
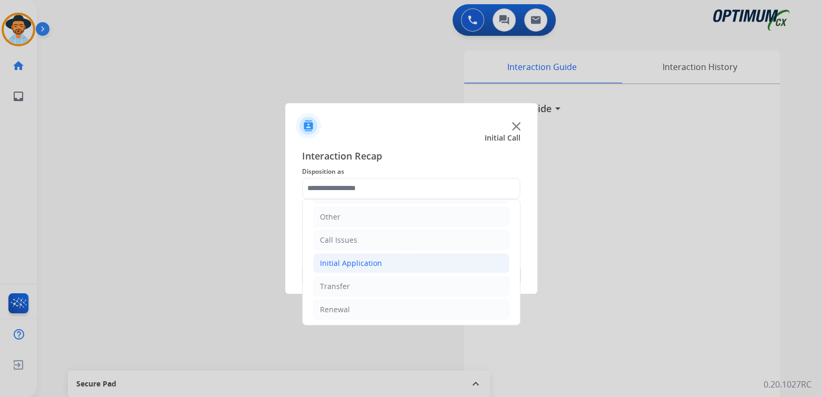
click at [374, 263] on div "Initial Application" at bounding box center [351, 263] width 62 height 11
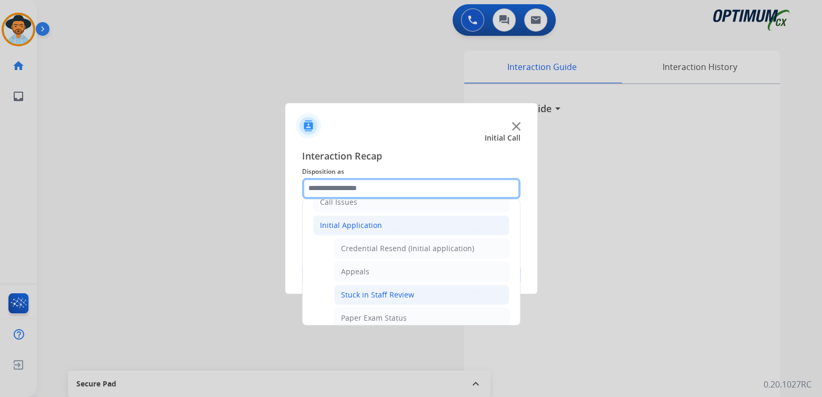
scroll to position [106, 0]
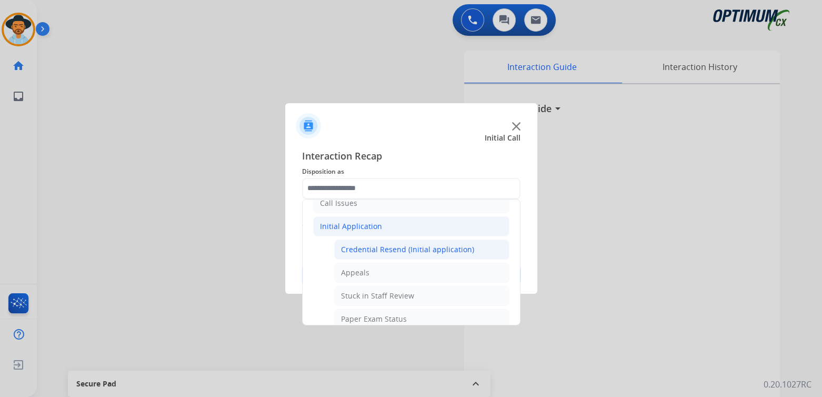
click at [400, 244] on div "Credential Resend (Initial application)" at bounding box center [407, 249] width 133 height 11
type input "**********"
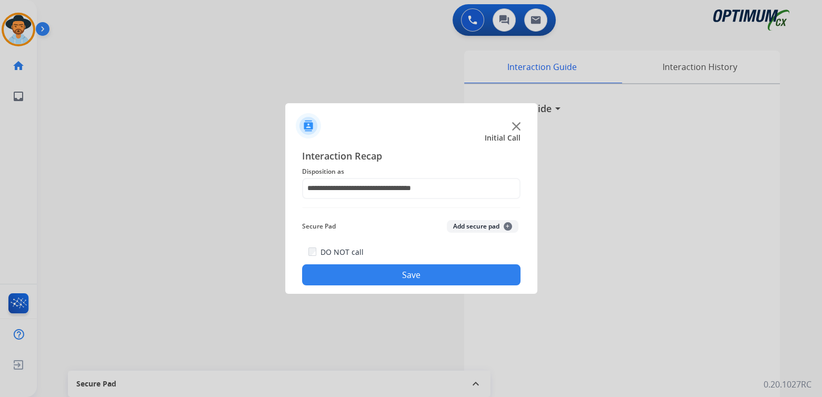
click at [412, 276] on button "Save" at bounding box center [411, 274] width 218 height 21
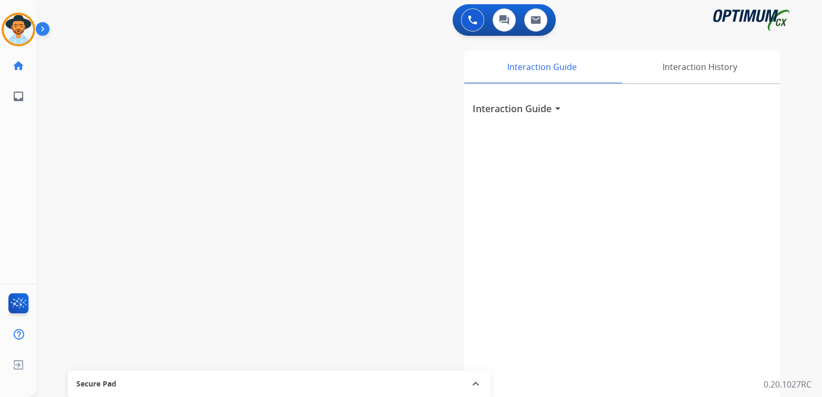
click at [311, 184] on div "swap_horiz Break voice bridge close_fullscreen Connect 3-Way Call merge_type Se…" at bounding box center [417, 257] width 760 height 439
drag, startPoint x: 16, startPoint y: 23, endPoint x: 45, endPoint y: 27, distance: 29.7
click at [16, 23] on img at bounding box center [18, 29] width 29 height 29
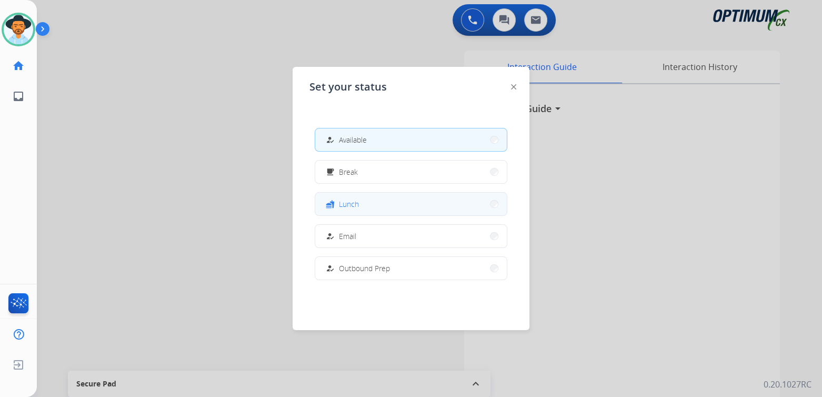
click at [378, 204] on button "fastfood Lunch" at bounding box center [411, 204] width 192 height 23
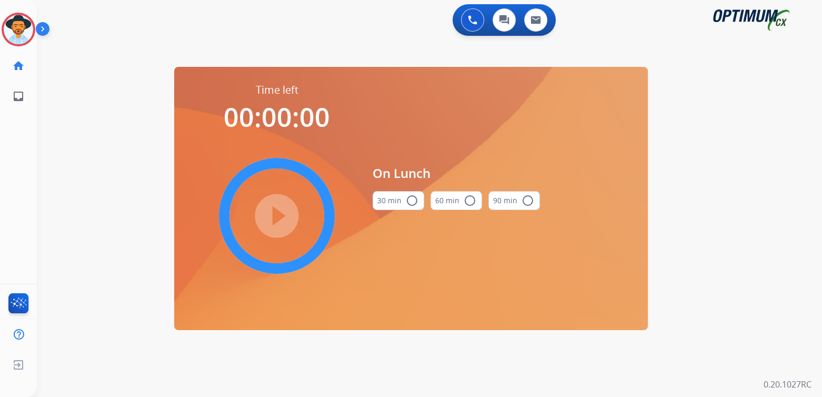
drag, startPoint x: 415, startPoint y: 203, endPoint x: 391, endPoint y: 212, distance: 26.3
click at [415, 203] on mat-icon "radio_button_unchecked" at bounding box center [412, 200] width 13 height 13
click at [279, 218] on mat-icon "play_circle_filled" at bounding box center [277, 215] width 13 height 13
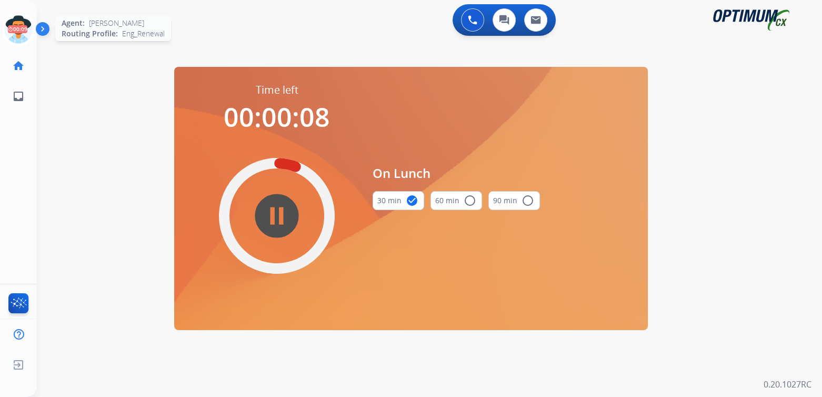
click at [12, 27] on icon at bounding box center [19, 30] width 34 height 34
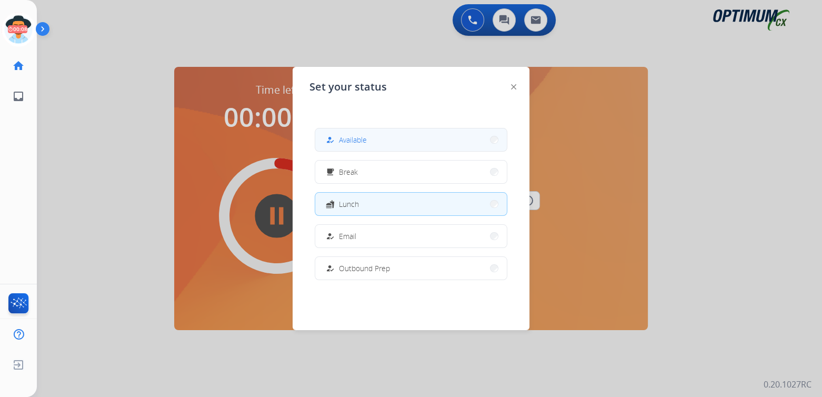
click at [363, 137] on span "Available" at bounding box center [353, 139] width 28 height 11
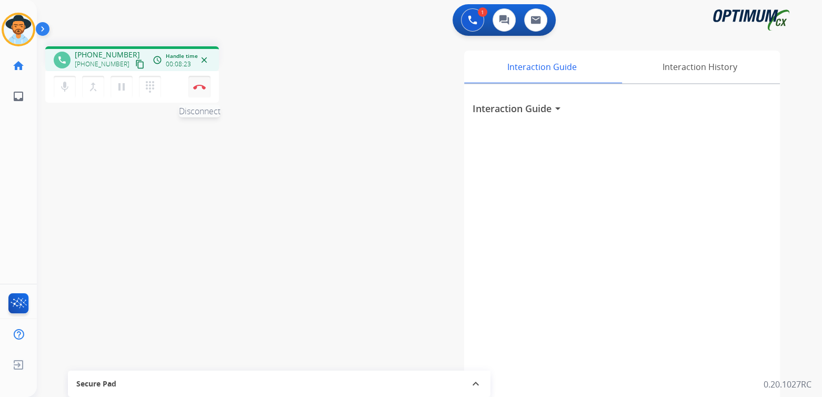
click at [198, 87] on img at bounding box center [199, 86] width 13 height 5
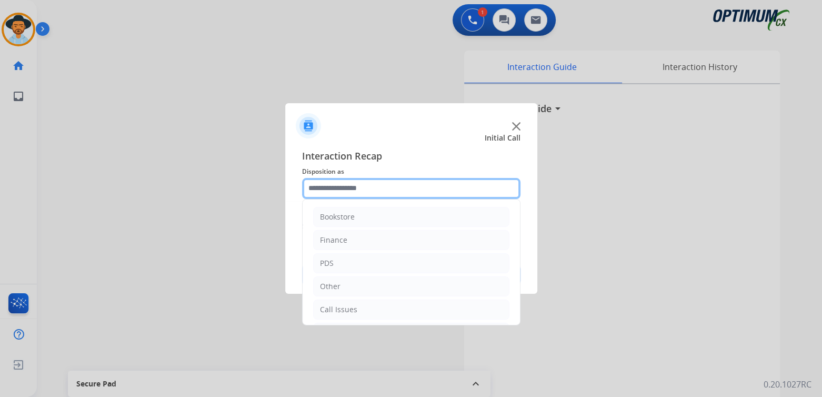
click at [363, 186] on input "text" at bounding box center [411, 188] width 218 height 21
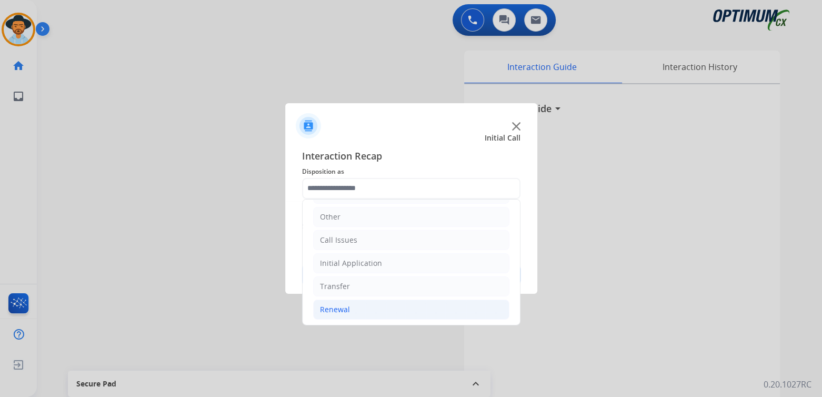
click at [343, 312] on li "Renewal" at bounding box center [411, 309] width 196 height 20
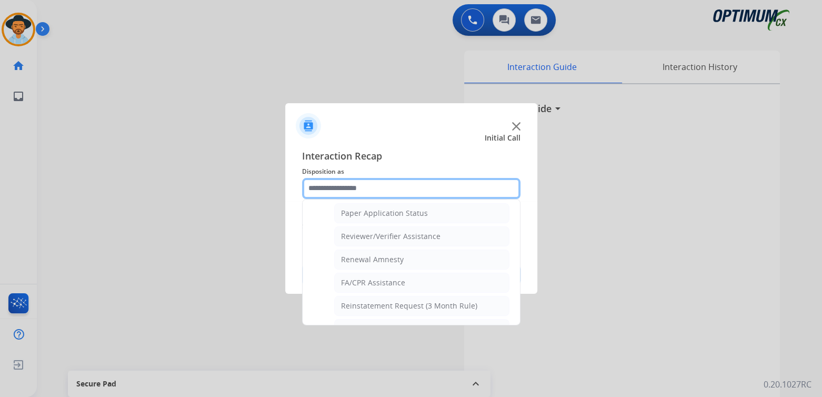
scroll to position [385, 0]
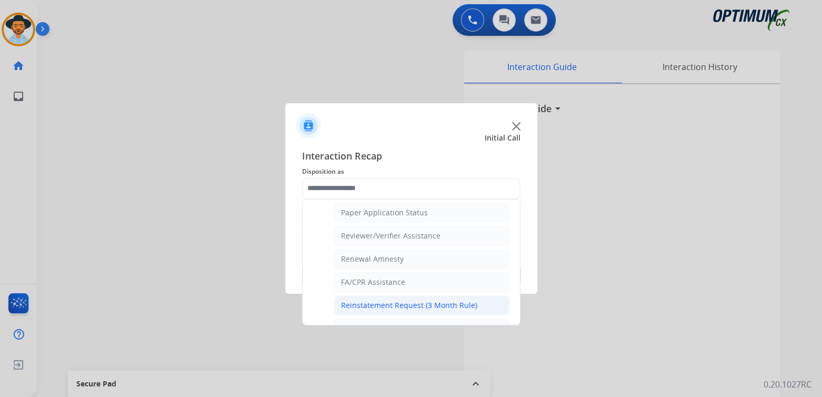
click at [386, 301] on div "Reinstatement Request (3 Month Rule)" at bounding box center [409, 305] width 136 height 11
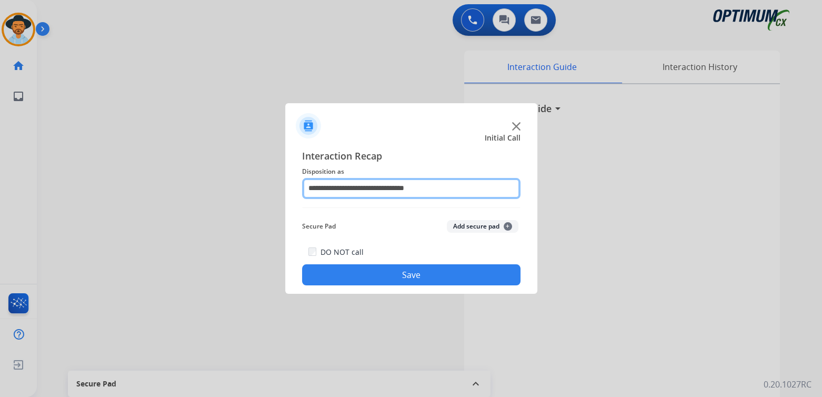
click at [382, 188] on input "**********" at bounding box center [411, 188] width 218 height 21
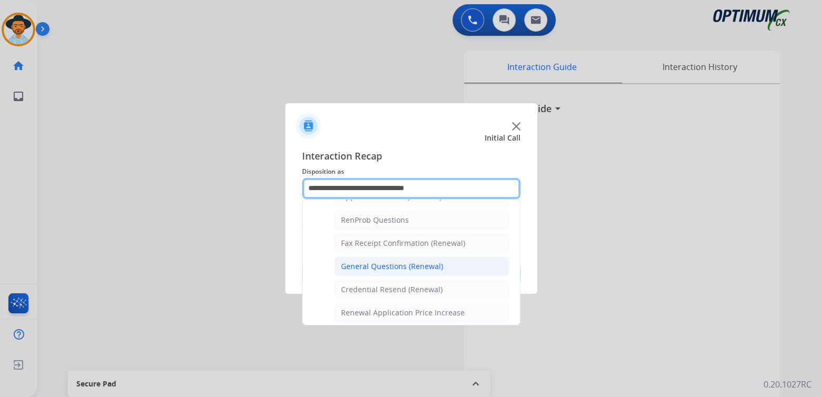
scroll to position [263, 0]
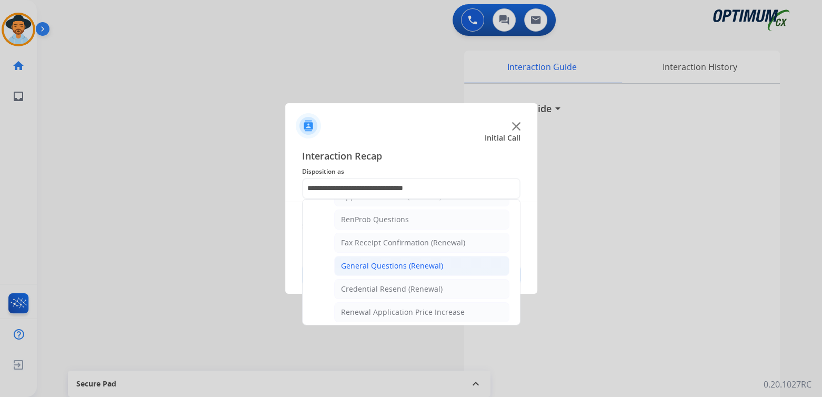
click at [376, 261] on div "General Questions (Renewal)" at bounding box center [392, 266] width 102 height 11
type input "**********"
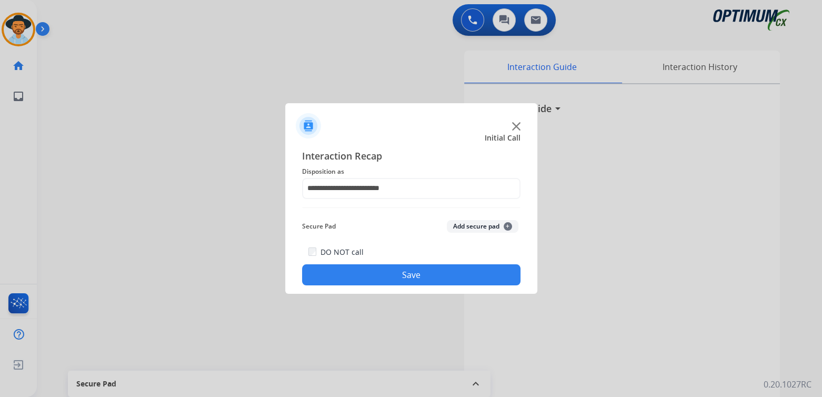
click at [437, 275] on button "Save" at bounding box center [411, 274] width 218 height 21
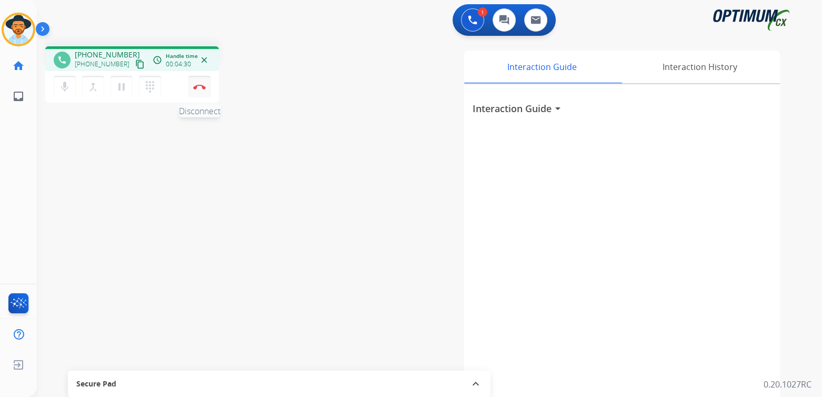
click at [199, 87] on img at bounding box center [199, 86] width 13 height 5
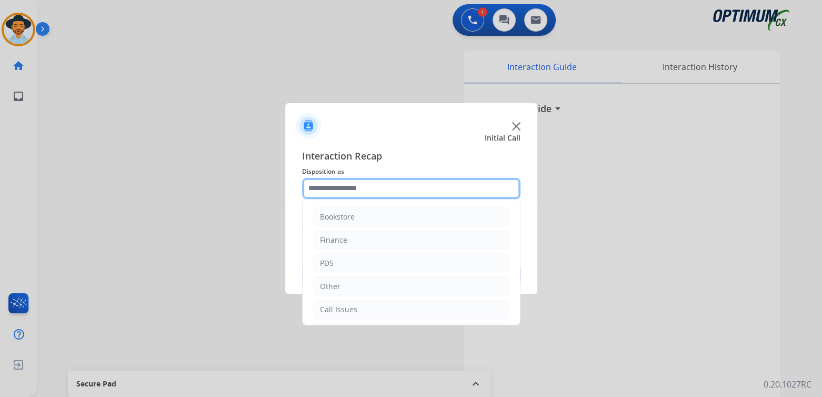
click at [368, 192] on input "text" at bounding box center [411, 188] width 218 height 21
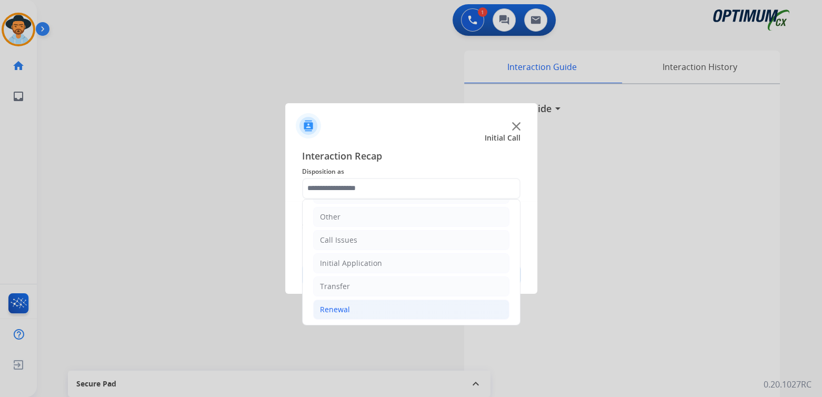
click at [345, 304] on div "Renewal" at bounding box center [335, 309] width 30 height 11
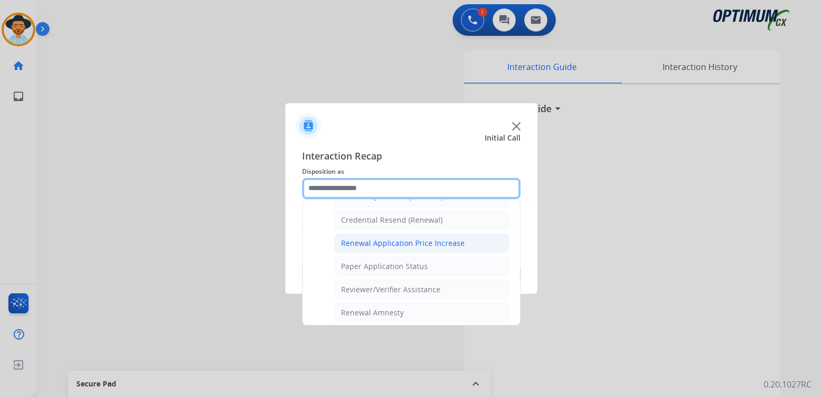
scroll to position [332, 0]
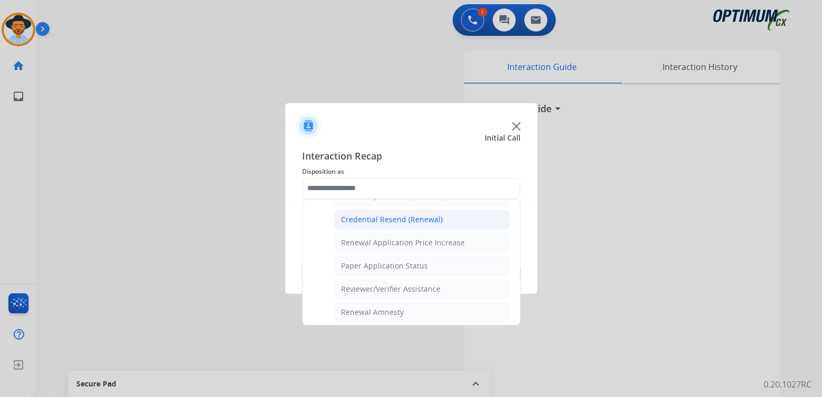
click at [375, 214] on div "Credential Resend (Renewal)" at bounding box center [392, 219] width 102 height 11
type input "**********"
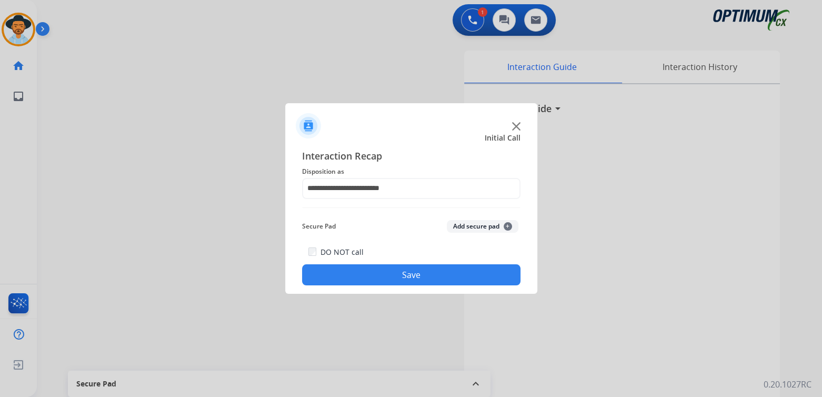
click at [434, 277] on button "Save" at bounding box center [411, 274] width 218 height 21
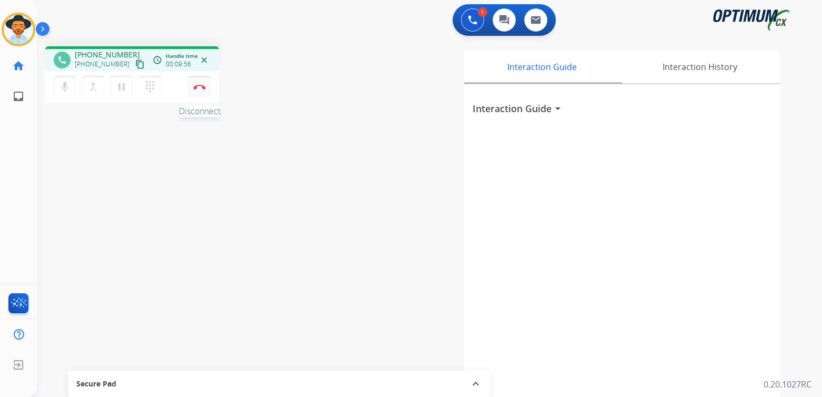
click at [203, 88] on img at bounding box center [199, 86] width 13 height 5
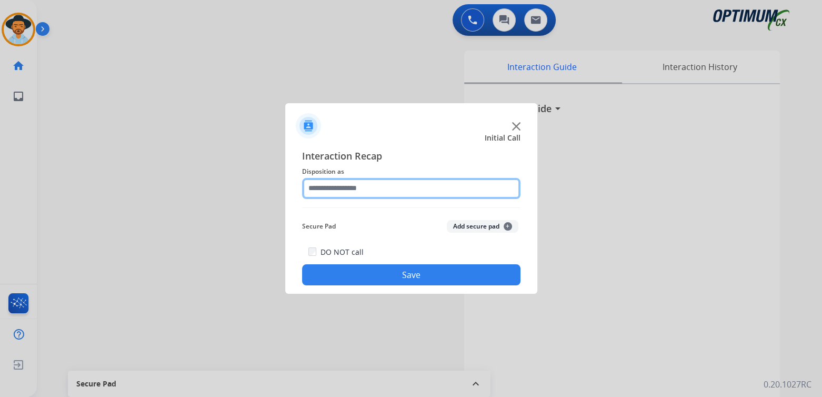
click at [366, 190] on input "text" at bounding box center [411, 188] width 218 height 21
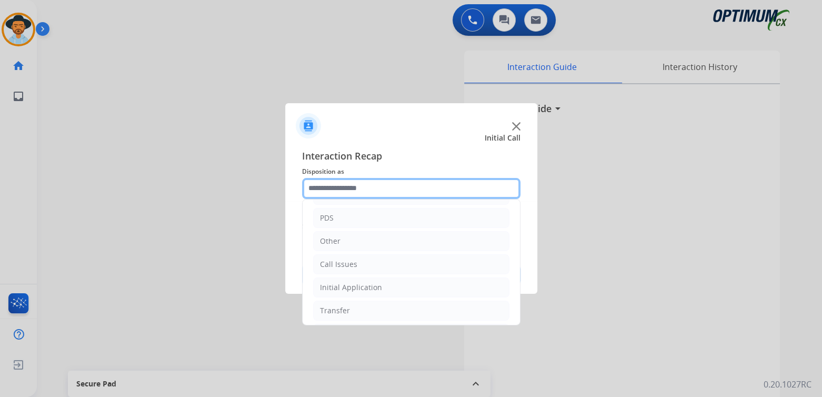
scroll to position [69, 0]
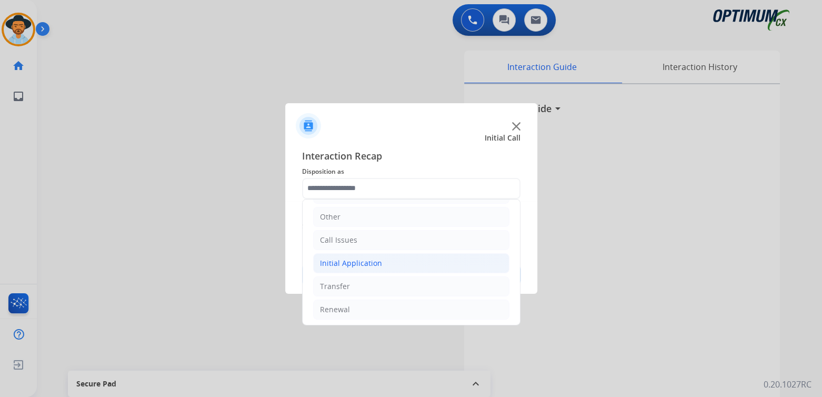
click at [386, 263] on li "Initial Application" at bounding box center [411, 263] width 196 height 20
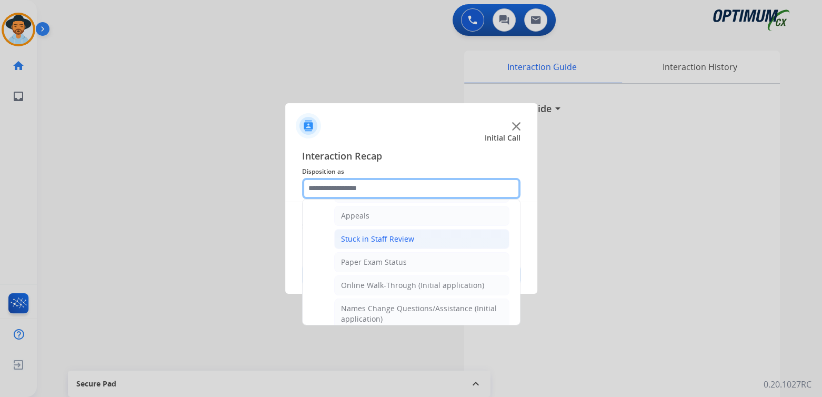
scroll to position [164, 0]
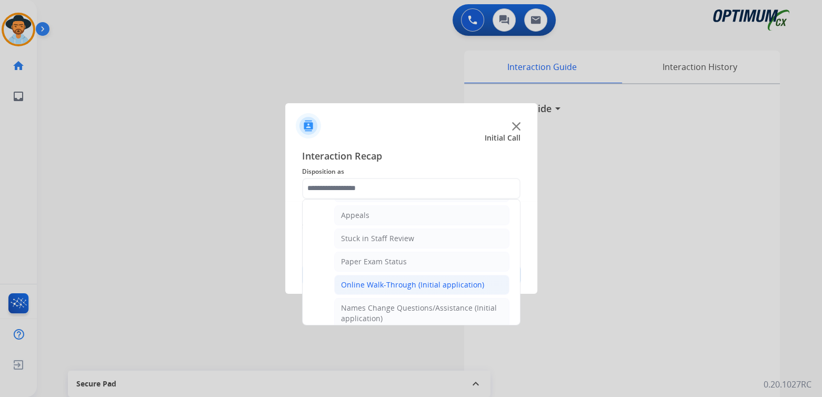
click at [372, 282] on div "Online Walk-Through (Initial application)" at bounding box center [412, 284] width 143 height 11
type input "**********"
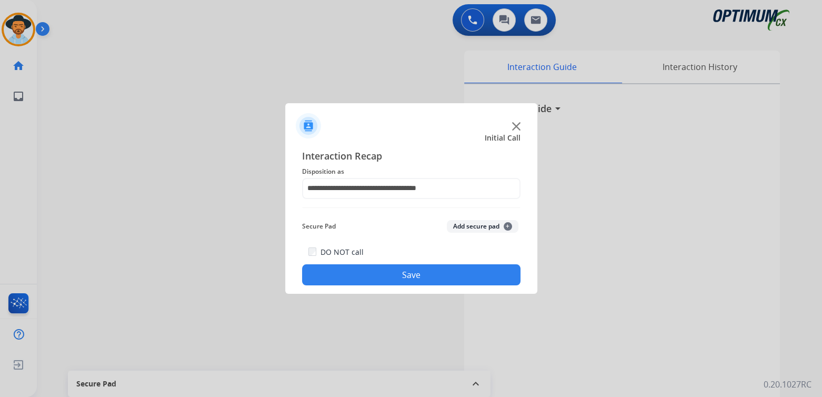
click at [441, 273] on button "Save" at bounding box center [411, 274] width 218 height 21
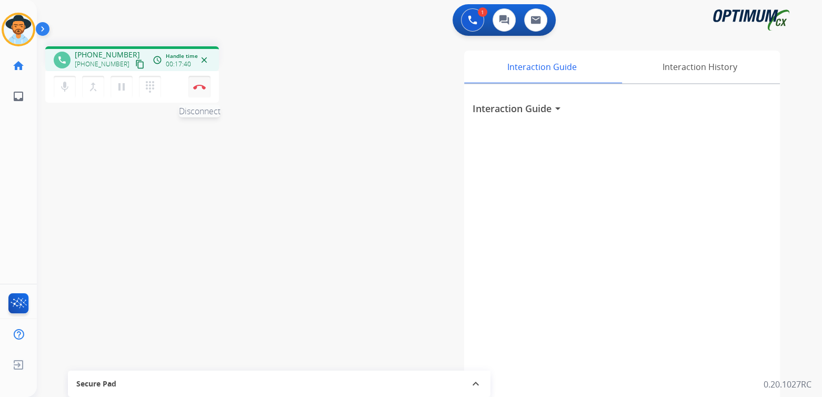
drag, startPoint x: 199, startPoint y: 87, endPoint x: 205, endPoint y: 85, distance: 6.7
click at [199, 87] on img at bounding box center [199, 86] width 13 height 5
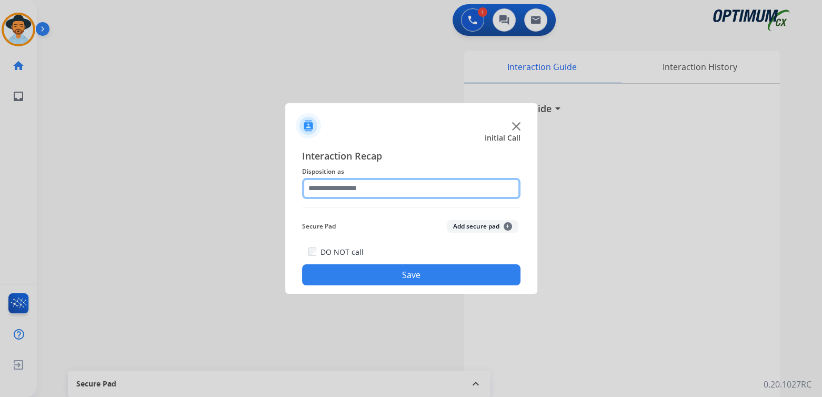
click at [355, 189] on input "text" at bounding box center [411, 188] width 218 height 21
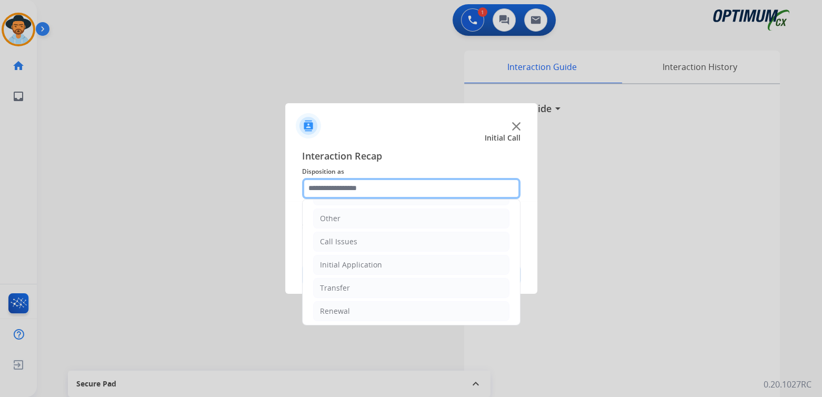
scroll to position [69, 0]
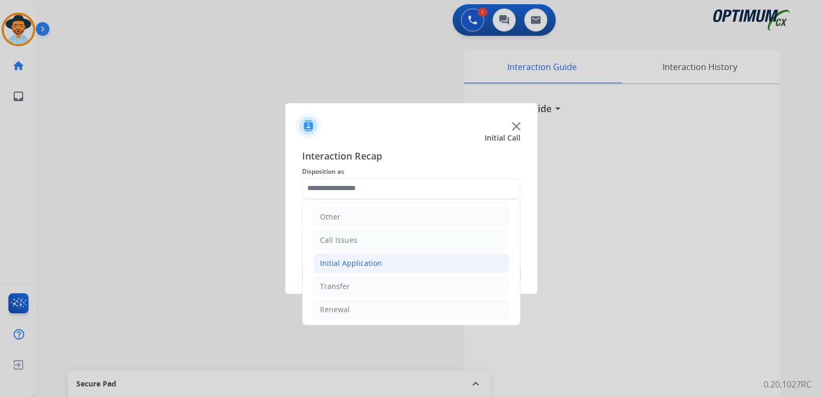
click at [379, 261] on li "Initial Application" at bounding box center [411, 263] width 196 height 20
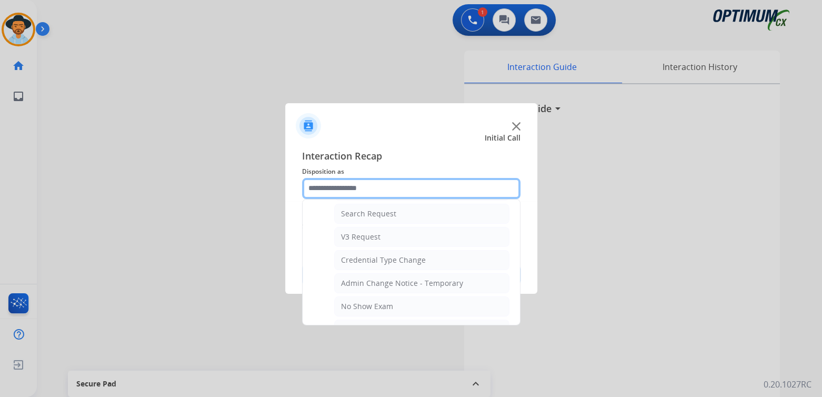
scroll to position [385, 0]
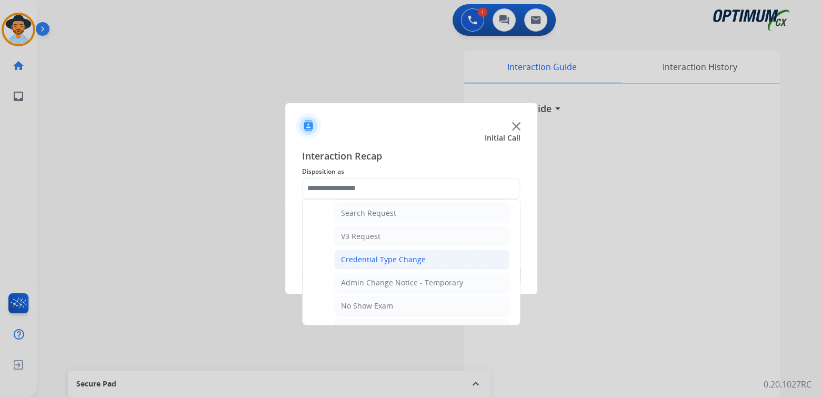
click at [363, 255] on div "Credential Type Change" at bounding box center [383, 259] width 85 height 11
type input "**********"
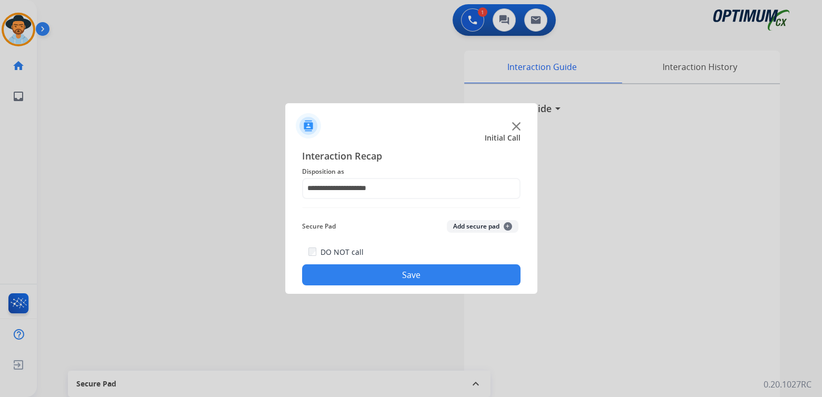
click at [428, 281] on button "Save" at bounding box center [411, 274] width 218 height 21
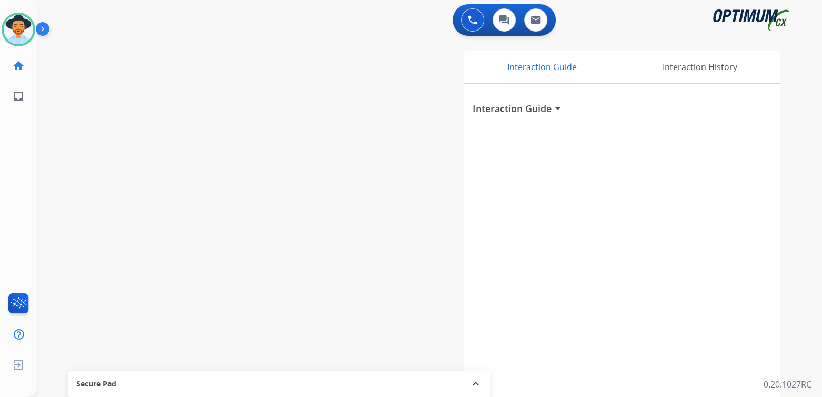
drag, startPoint x: 515, startPoint y: 175, endPoint x: 529, endPoint y: 173, distance: 13.8
click at [515, 175] on div "Interaction Guide arrow_drop_down" at bounding box center [622, 280] width 316 height 393
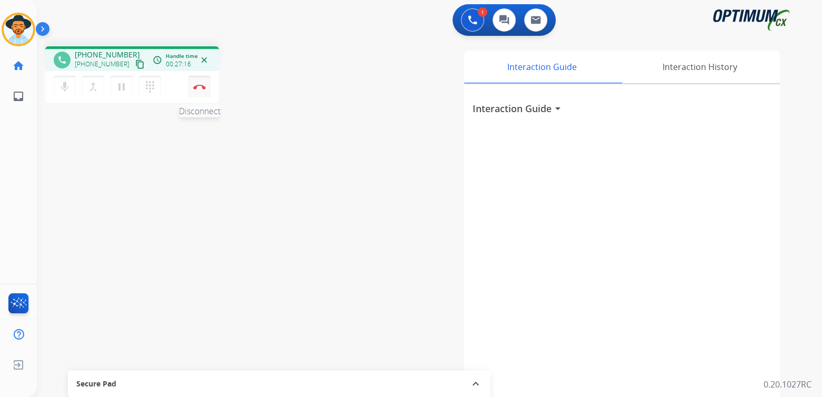
click at [199, 87] on img at bounding box center [199, 86] width 13 height 5
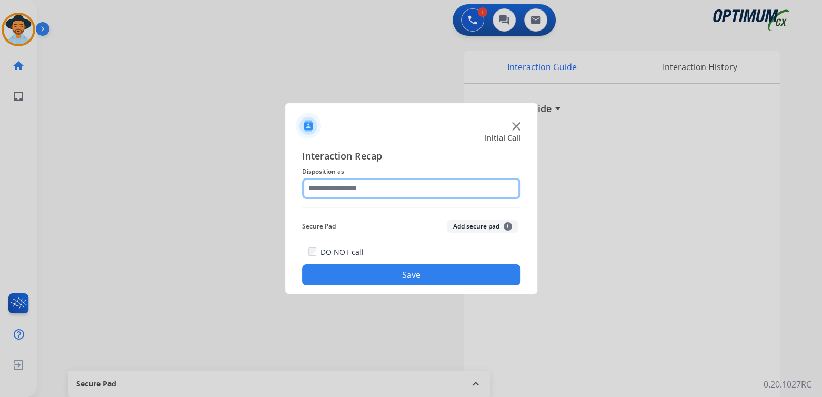
click at [374, 188] on input "text" at bounding box center [411, 188] width 218 height 21
click at [370, 191] on input "text" at bounding box center [411, 188] width 218 height 21
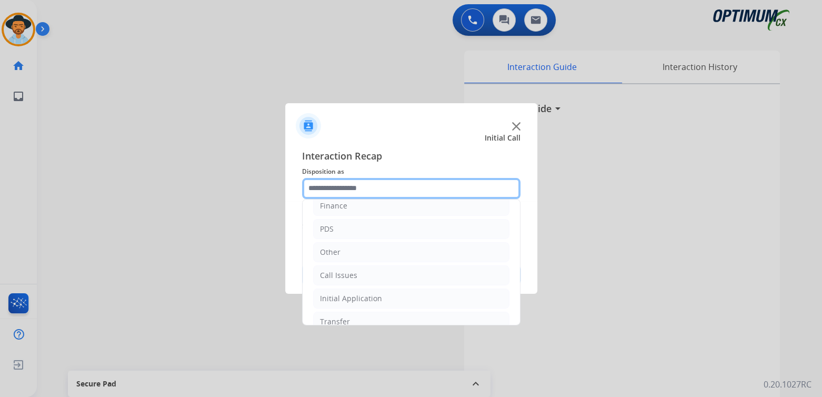
scroll to position [69, 0]
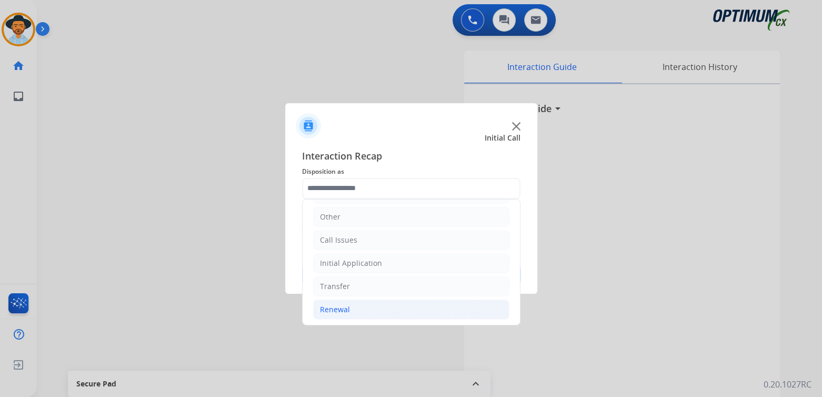
click at [357, 309] on li "Renewal" at bounding box center [411, 309] width 196 height 20
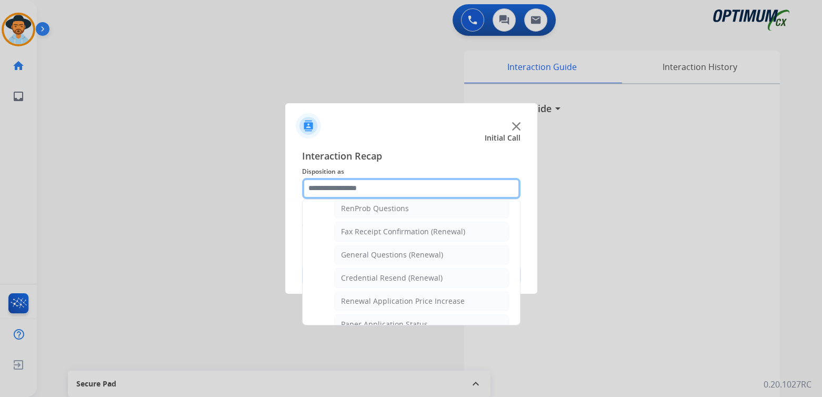
scroll to position [274, 0]
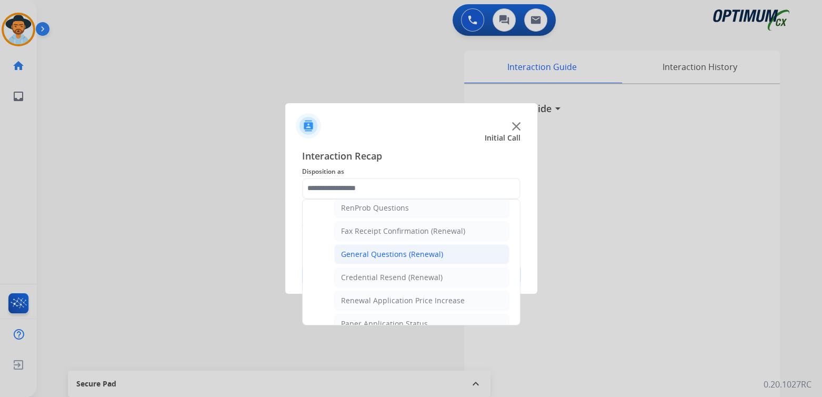
click at [381, 249] on div "General Questions (Renewal)" at bounding box center [392, 254] width 102 height 11
type input "**********"
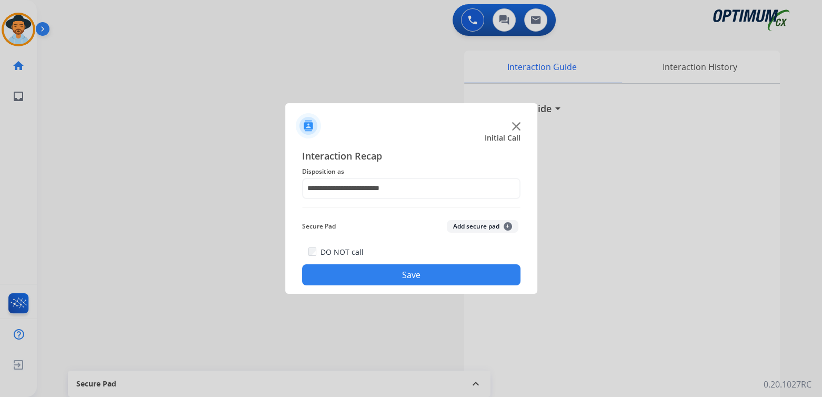
click at [434, 274] on button "Save" at bounding box center [411, 274] width 218 height 21
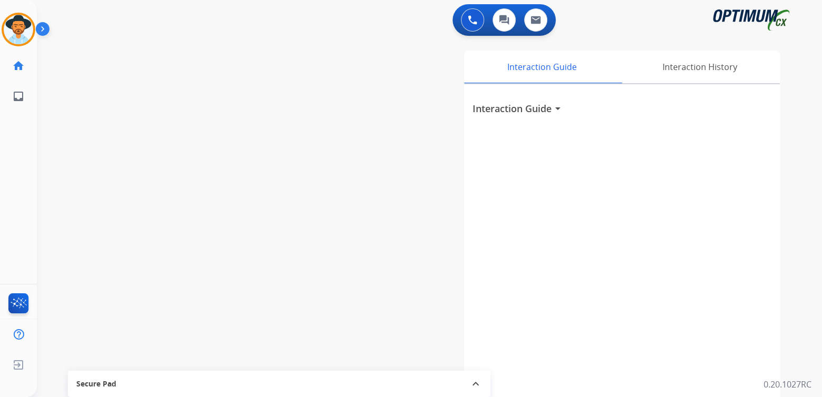
drag, startPoint x: 142, startPoint y: 123, endPoint x: 176, endPoint y: 157, distance: 48.8
click at [147, 151] on div "swap_horiz Break voice bridge close_fullscreen Connect 3-Way Call merge_type Se…" at bounding box center [417, 257] width 760 height 439
click at [21, 28] on img at bounding box center [18, 29] width 29 height 29
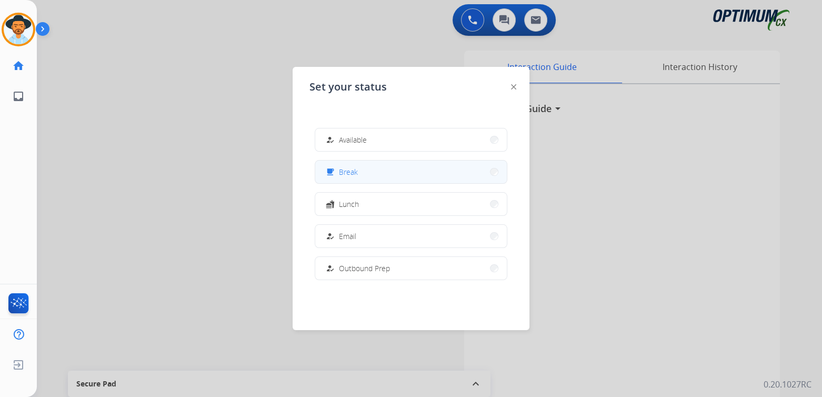
click at [357, 168] on span "Break" at bounding box center [348, 171] width 19 height 11
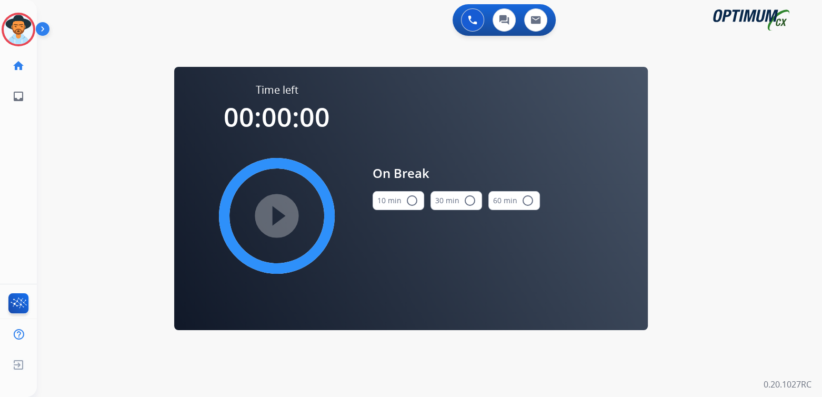
click at [407, 198] on mat-icon "radio_button_unchecked" at bounding box center [412, 200] width 13 height 13
drag, startPoint x: 278, startPoint y: 214, endPoint x: 281, endPoint y: 202, distance: 12.5
click at [281, 209] on mat-icon "play_circle_filled" at bounding box center [277, 215] width 13 height 13
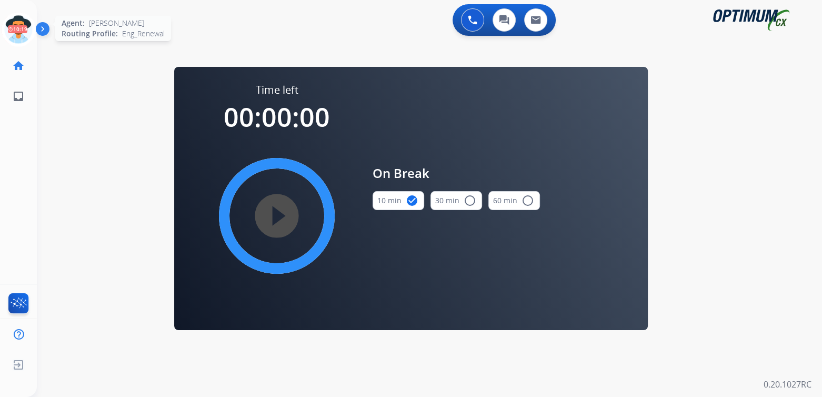
drag, startPoint x: 18, startPoint y: 30, endPoint x: 153, endPoint y: 27, distance: 134.2
click at [18, 30] on icon at bounding box center [19, 30] width 34 height 34
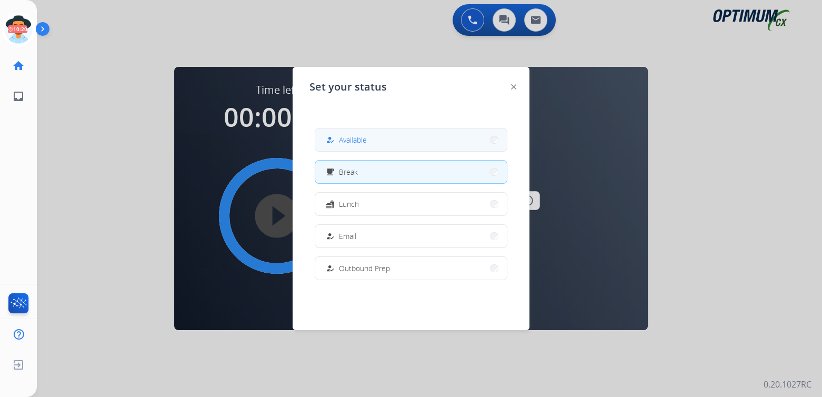
click at [366, 137] on span "Available" at bounding box center [353, 139] width 28 height 11
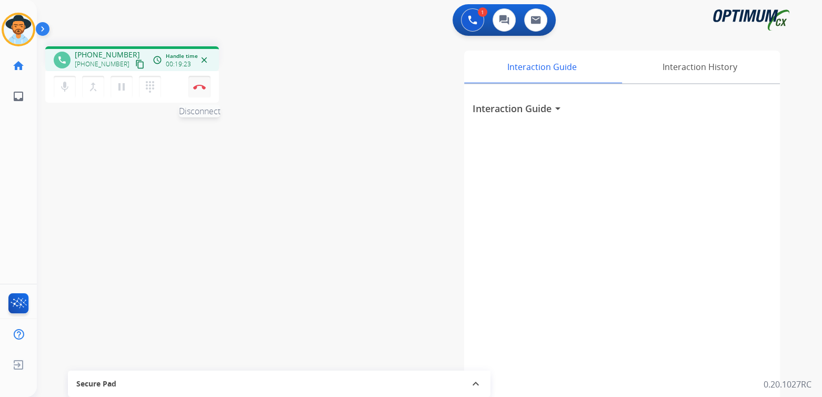
drag, startPoint x: 211, startPoint y: 84, endPoint x: 203, endPoint y: 93, distance: 11.6
click at [211, 84] on div "mic Mute merge_type Bridge pause Hold dialpad Dialpad Disconnect" at bounding box center [132, 87] width 174 height 32
click at [201, 91] on button "Disconnect" at bounding box center [199, 87] width 22 height 22
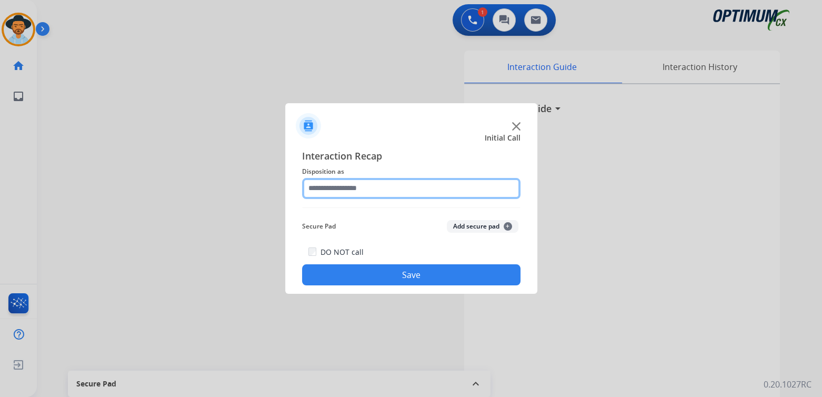
click at [354, 190] on input "text" at bounding box center [411, 188] width 218 height 21
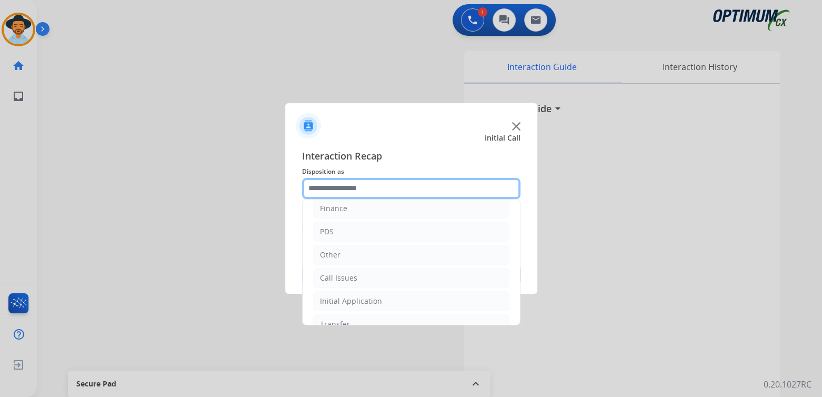
scroll to position [69, 0]
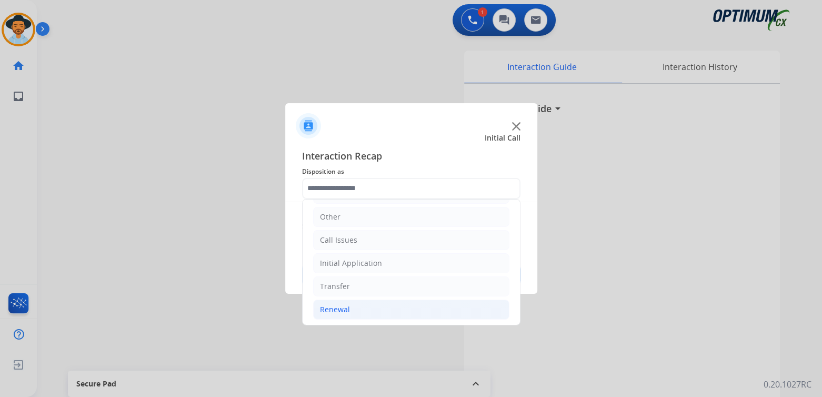
click at [343, 312] on div "Renewal" at bounding box center [335, 309] width 30 height 11
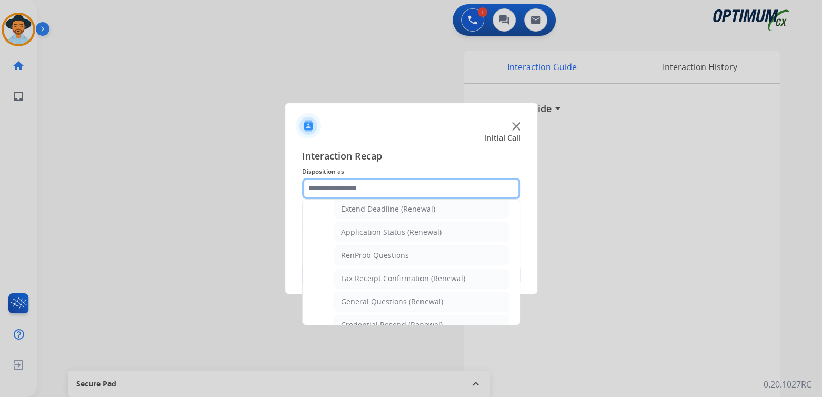
scroll to position [227, 0]
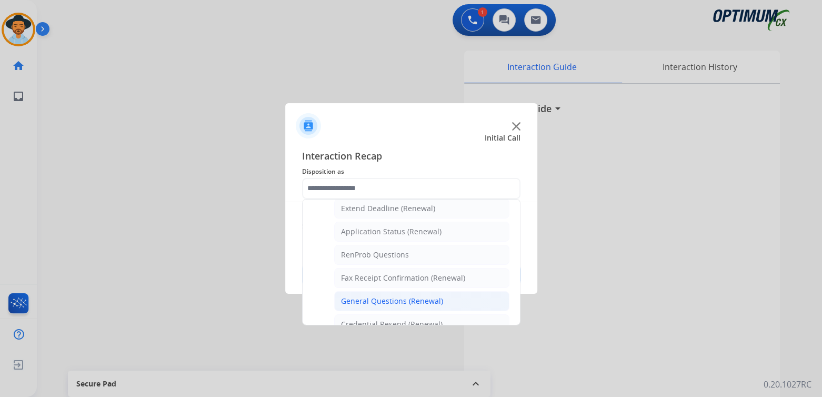
click at [385, 296] on div "General Questions (Renewal)" at bounding box center [392, 301] width 102 height 11
type input "**********"
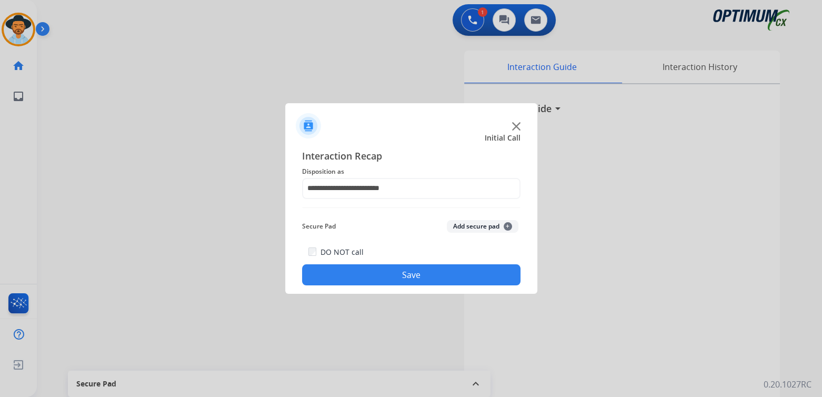
click at [411, 275] on button "Save" at bounding box center [411, 274] width 218 height 21
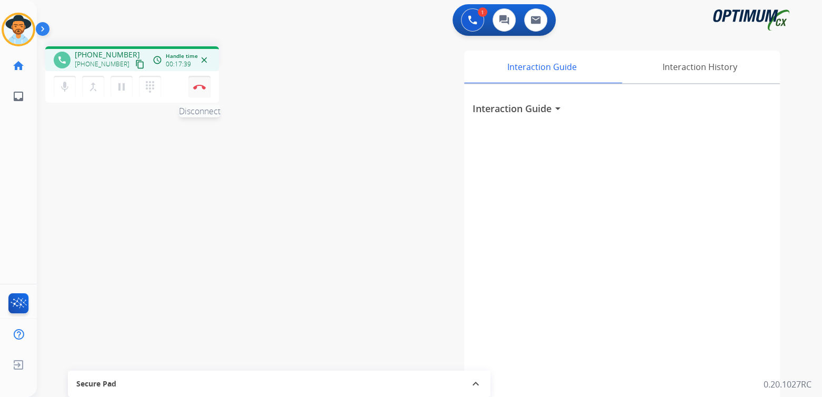
click at [194, 88] on img at bounding box center [199, 86] width 13 height 5
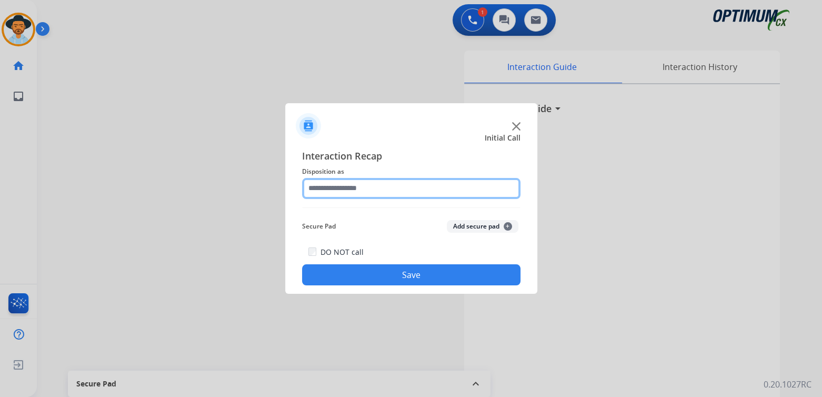
click at [363, 191] on input "text" at bounding box center [411, 188] width 218 height 21
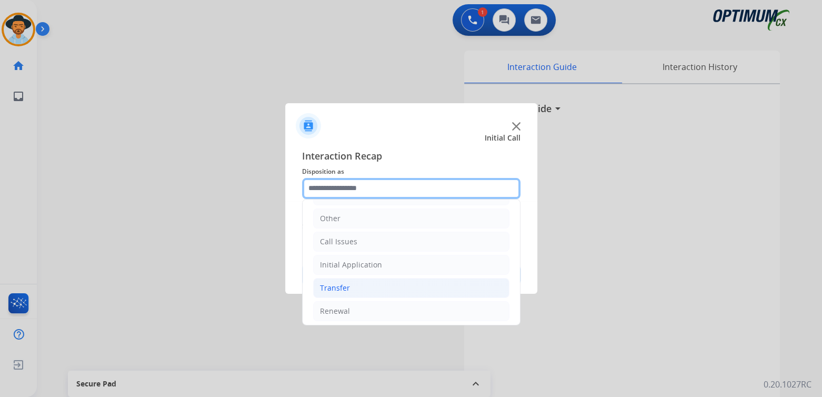
scroll to position [69, 0]
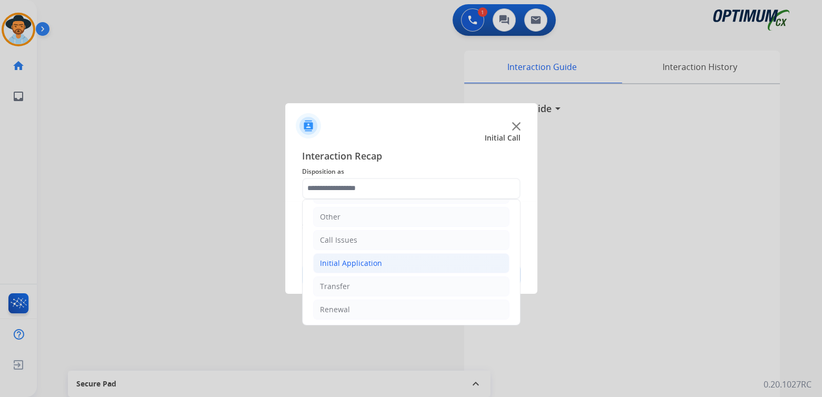
click at [382, 263] on li "Initial Application" at bounding box center [411, 263] width 196 height 20
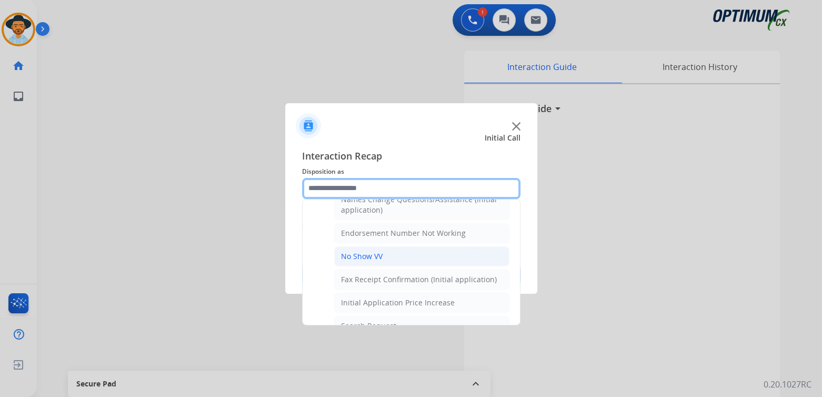
scroll to position [273, 0]
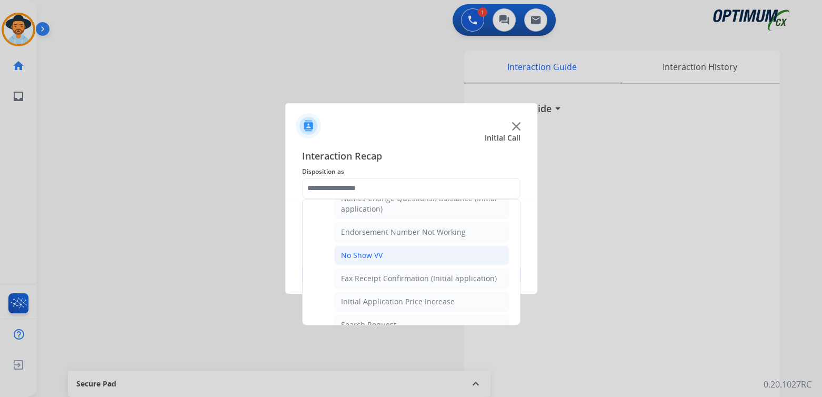
click at [365, 251] on div "No Show VV" at bounding box center [362, 255] width 42 height 11
type input "**********"
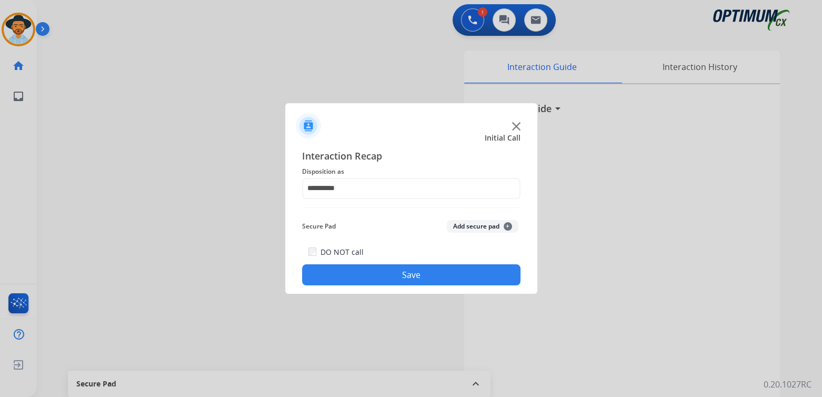
click at [437, 279] on button "Save" at bounding box center [411, 274] width 218 height 21
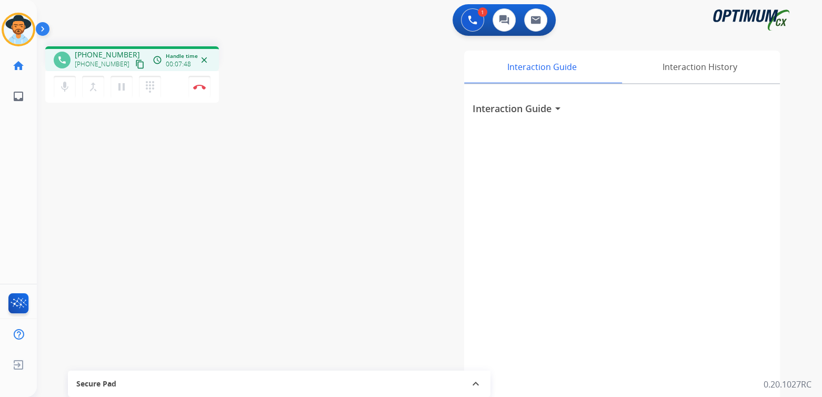
click at [466, 156] on div "Interaction Guide arrow_drop_down" at bounding box center [622, 280] width 316 height 393
click at [201, 87] on img at bounding box center [199, 86] width 13 height 5
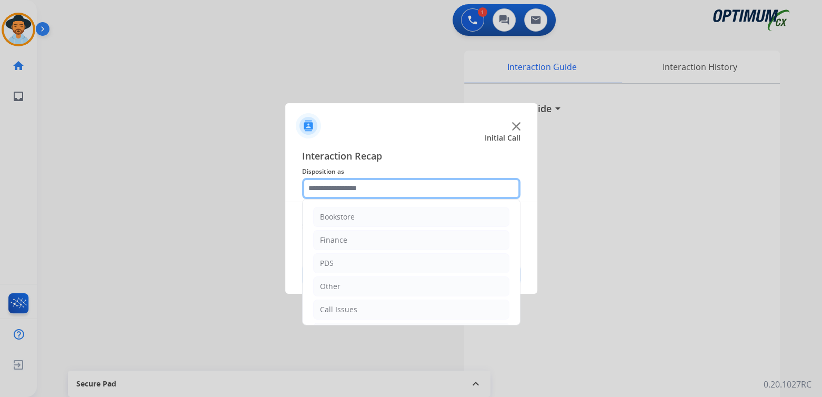
click at [368, 192] on input "text" at bounding box center [411, 188] width 218 height 21
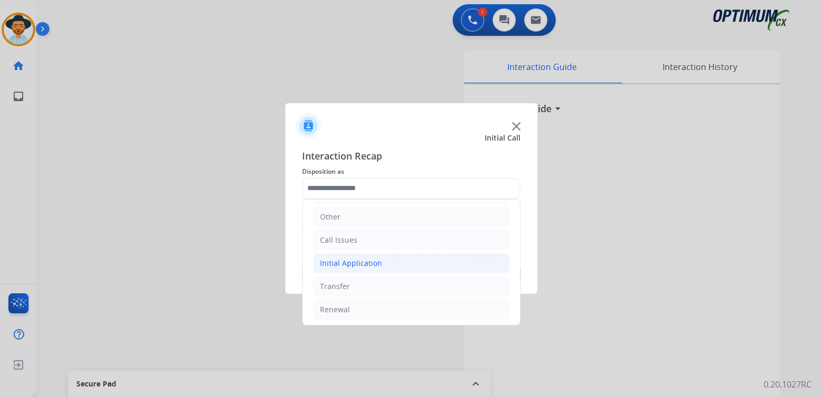
click at [369, 262] on div "Initial Application" at bounding box center [351, 263] width 62 height 11
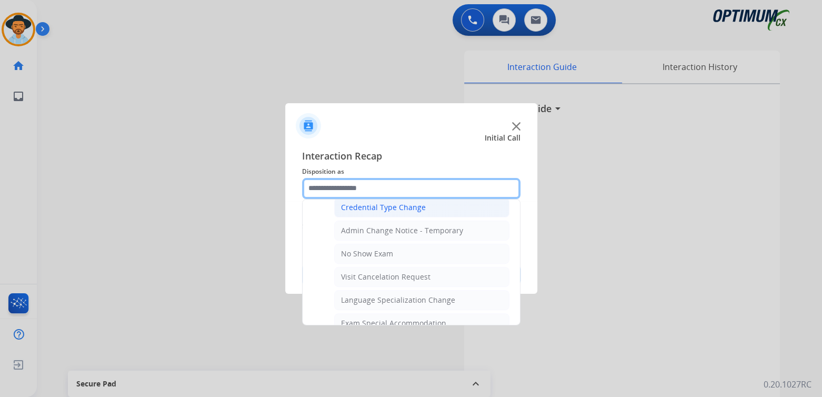
scroll to position [437, 0]
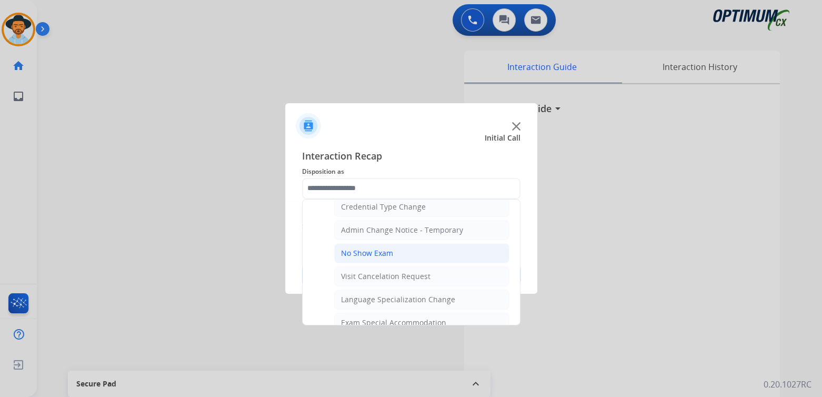
click at [376, 248] on div "No Show Exam" at bounding box center [367, 253] width 52 height 11
type input "**********"
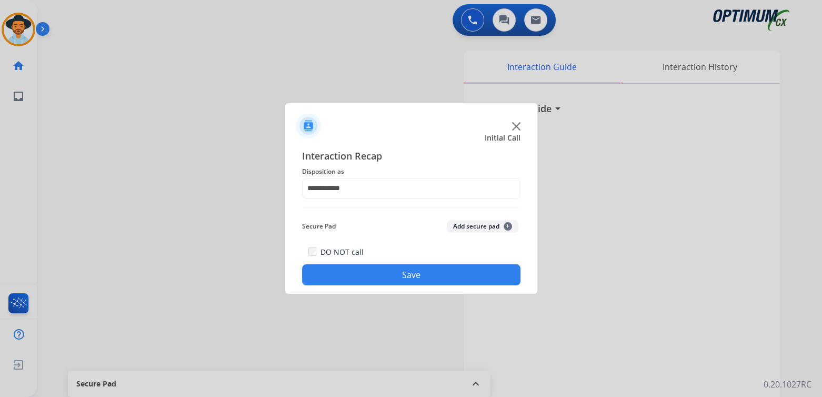
click at [438, 281] on button "Save" at bounding box center [411, 274] width 218 height 21
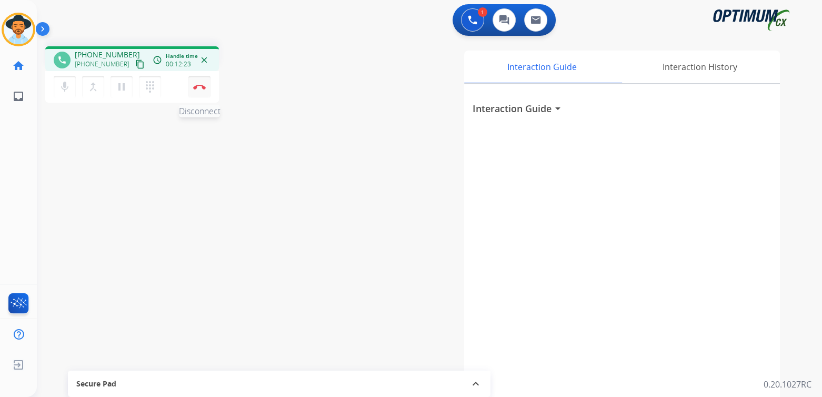
click at [199, 88] on img at bounding box center [199, 86] width 13 height 5
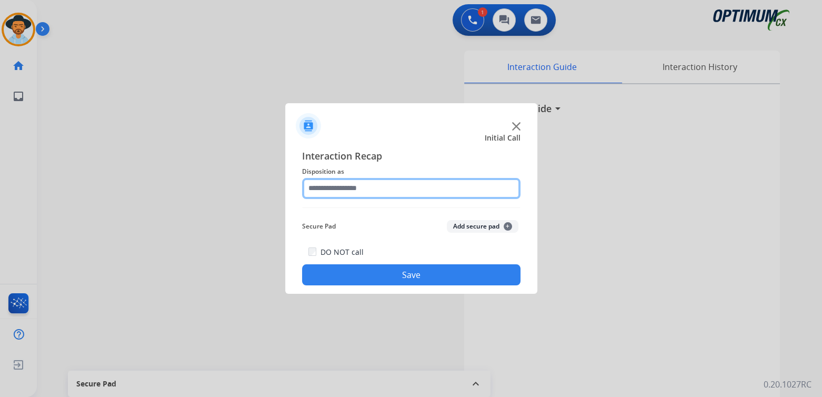
click at [348, 185] on input "text" at bounding box center [411, 188] width 218 height 21
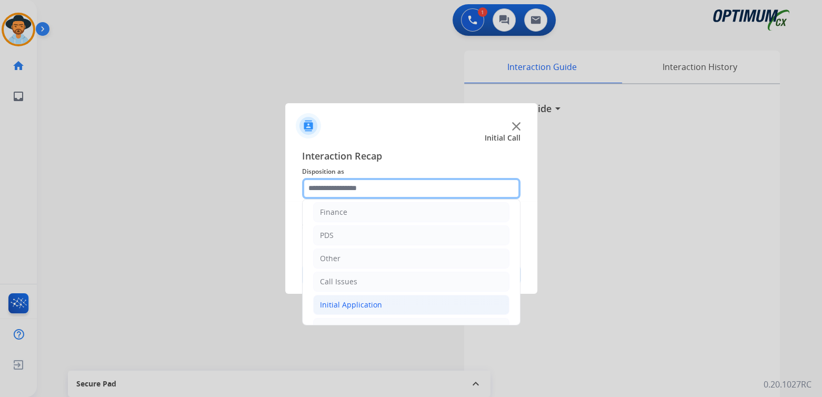
scroll to position [69, 0]
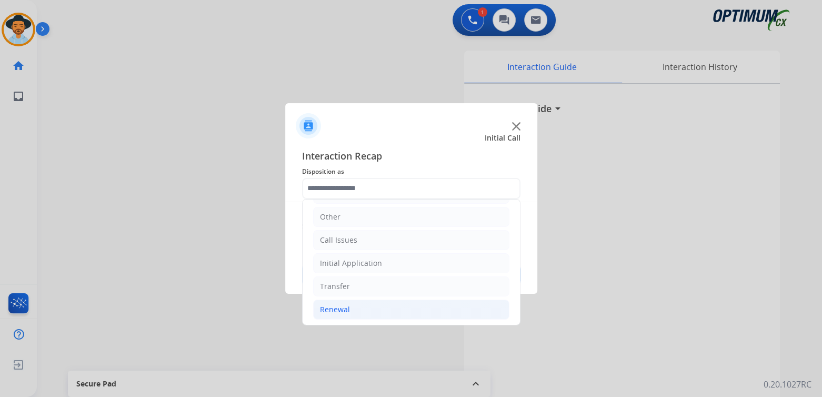
click at [346, 308] on div "Renewal" at bounding box center [335, 309] width 30 height 11
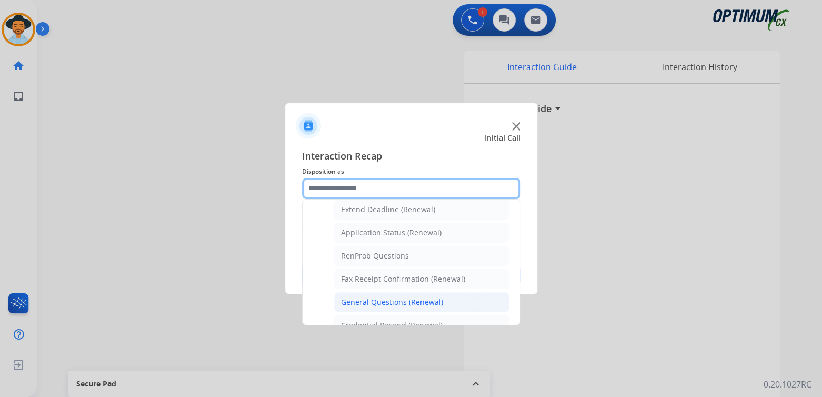
scroll to position [227, 0]
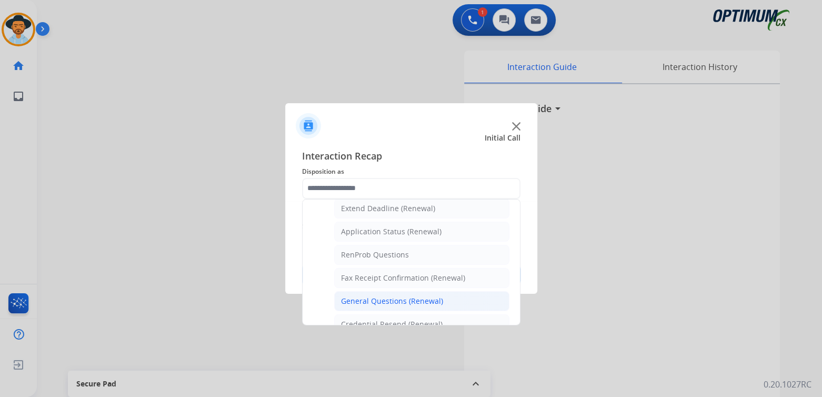
click at [381, 296] on div "General Questions (Renewal)" at bounding box center [392, 301] width 102 height 11
type input "**********"
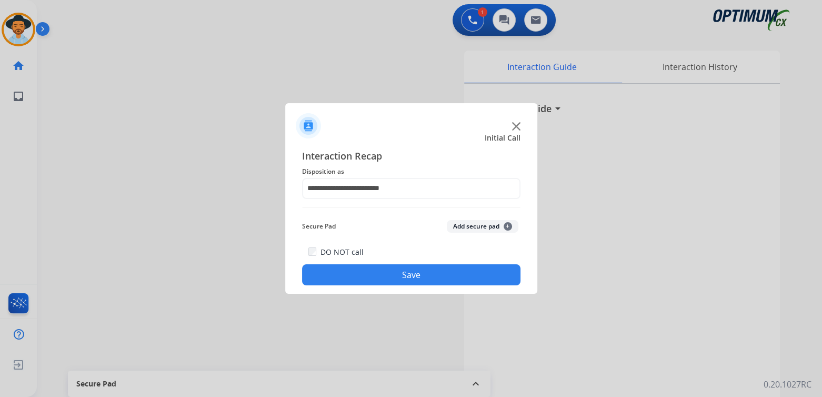
click at [421, 274] on button "Save" at bounding box center [411, 274] width 218 height 21
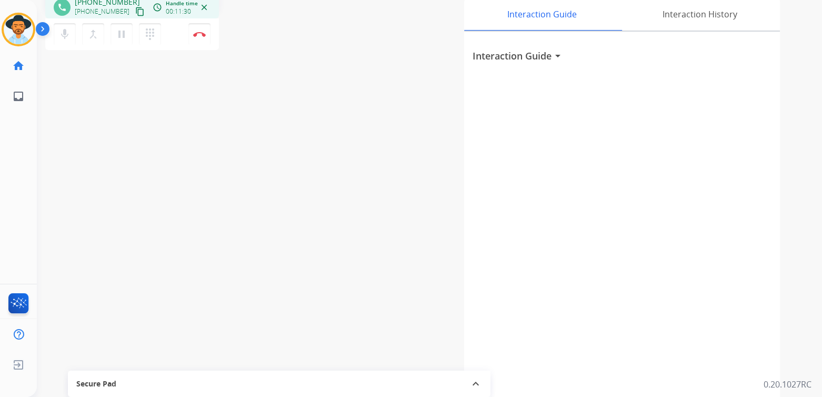
scroll to position [0, 0]
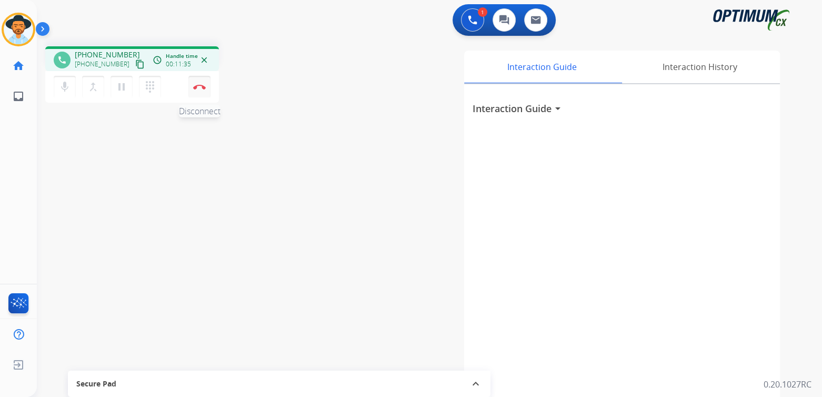
click at [199, 84] on img at bounding box center [199, 86] width 13 height 5
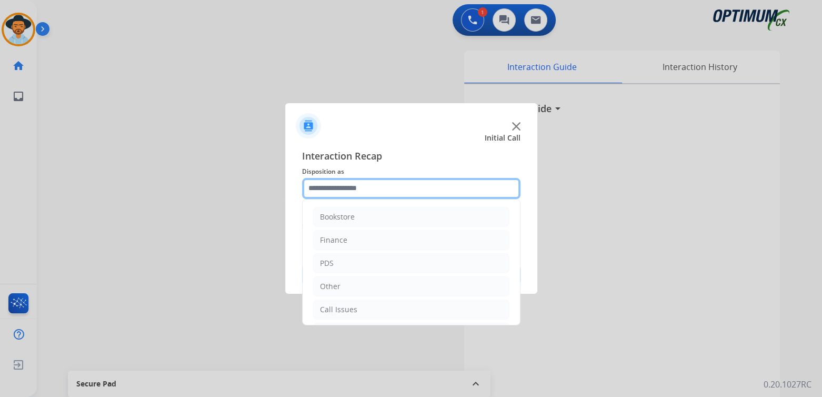
click at [361, 183] on input "text" at bounding box center [411, 188] width 218 height 21
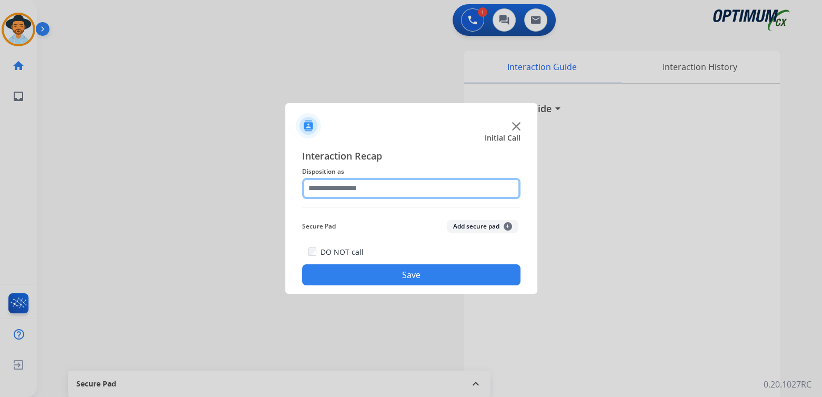
click at [357, 190] on input "text" at bounding box center [411, 188] width 218 height 21
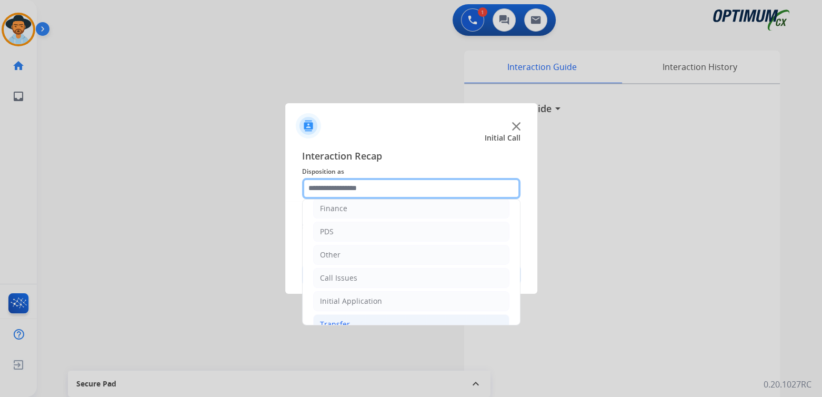
scroll to position [42, 0]
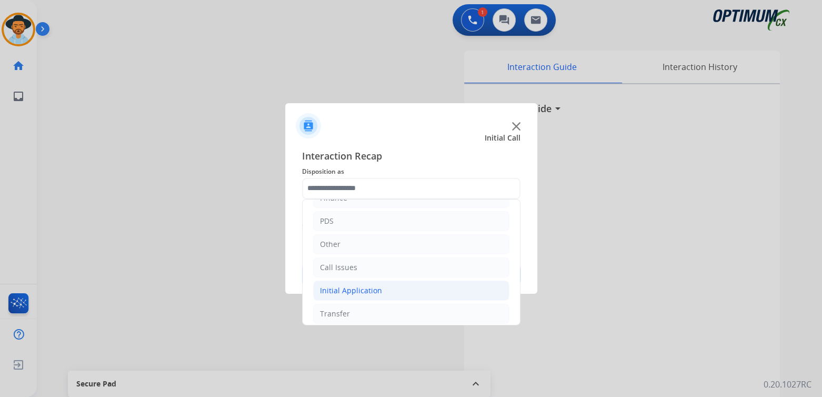
click at [363, 285] on div "Initial Application" at bounding box center [351, 290] width 62 height 11
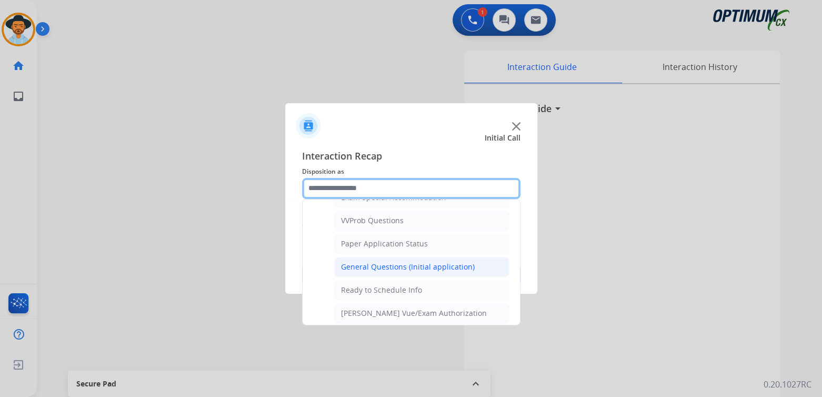
scroll to position [563, 0]
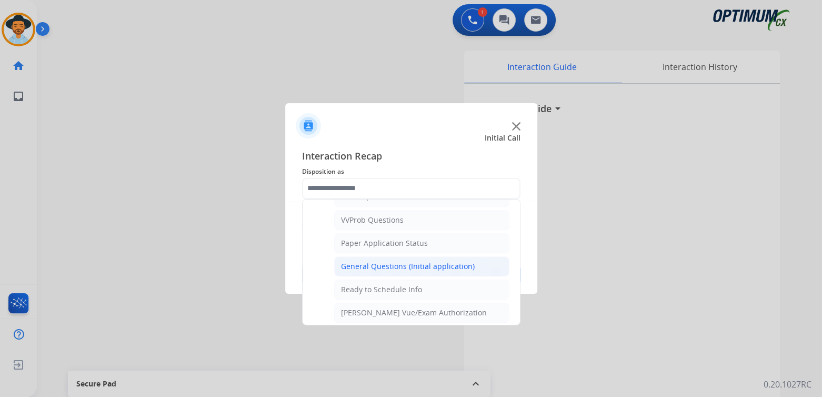
click at [374, 261] on div "General Questions (Initial application)" at bounding box center [408, 266] width 134 height 11
type input "**********"
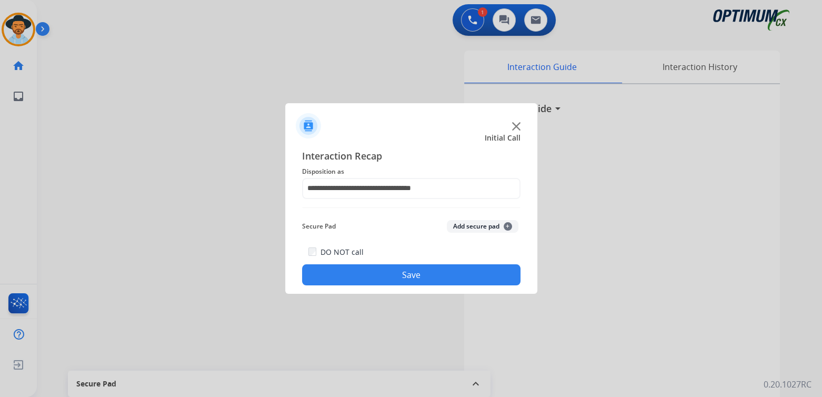
click at [407, 279] on button "Save" at bounding box center [411, 274] width 218 height 21
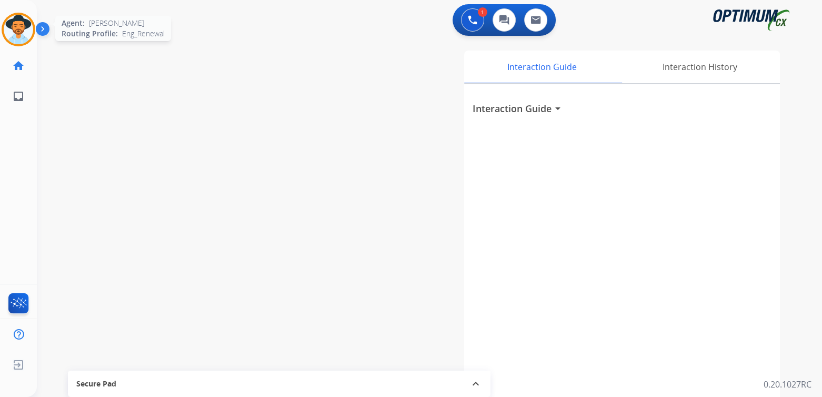
drag, startPoint x: 6, startPoint y: 16, endPoint x: 18, endPoint y: 25, distance: 15.1
click at [14, 25] on div at bounding box center [19, 30] width 34 height 34
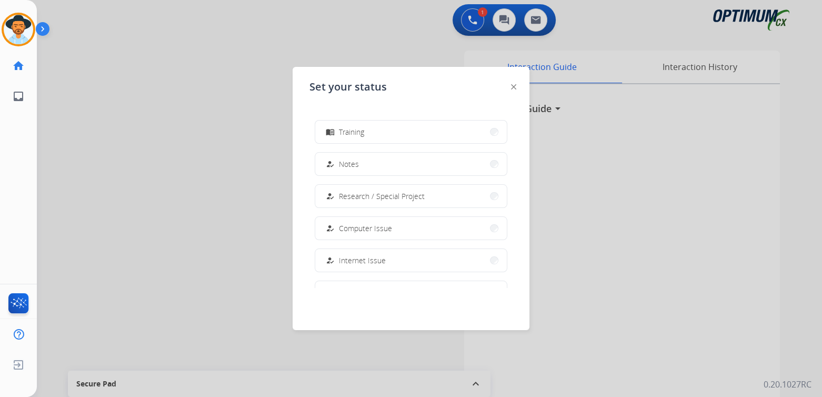
scroll to position [262, 0]
click at [359, 262] on span "Offline" at bounding box center [350, 262] width 22 height 11
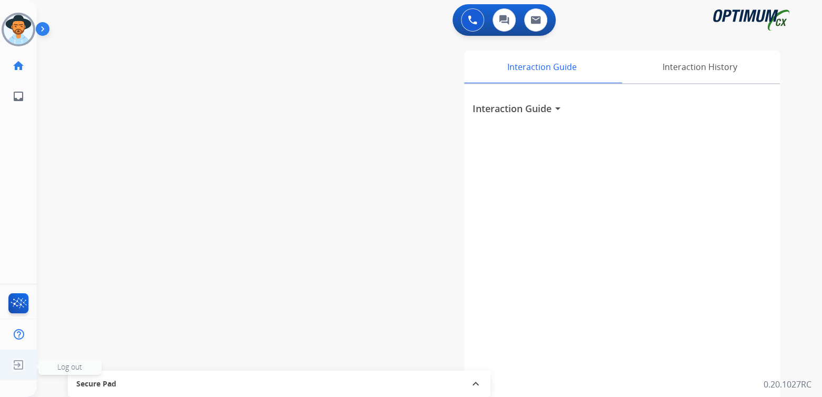
click at [17, 366] on img at bounding box center [18, 365] width 19 height 20
click at [68, 362] on span "Log out" at bounding box center [69, 367] width 25 height 10
